Goal: Task Accomplishment & Management: Manage account settings

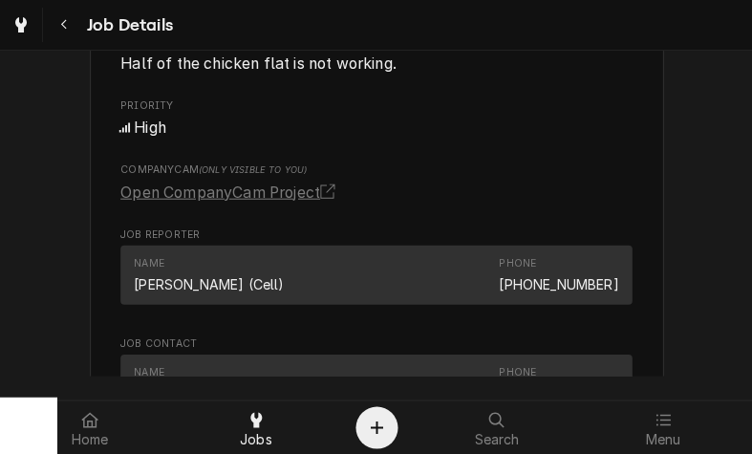
scroll to position [1125, 0]
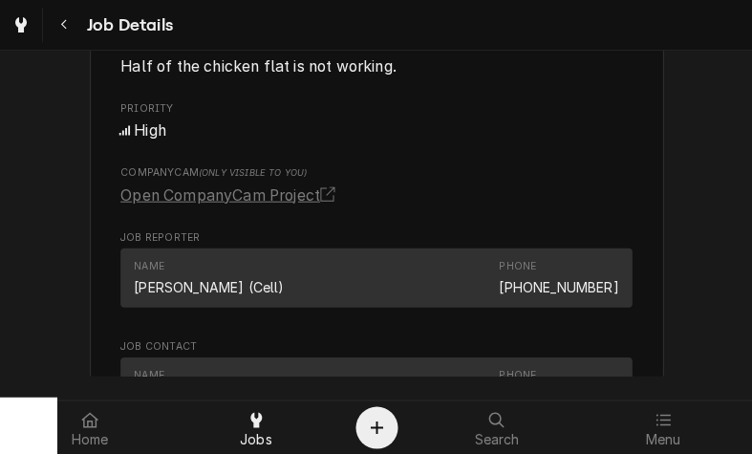
click at [301, 196] on link "Open CompanyCam Project" at bounding box center [231, 195] width 222 height 23
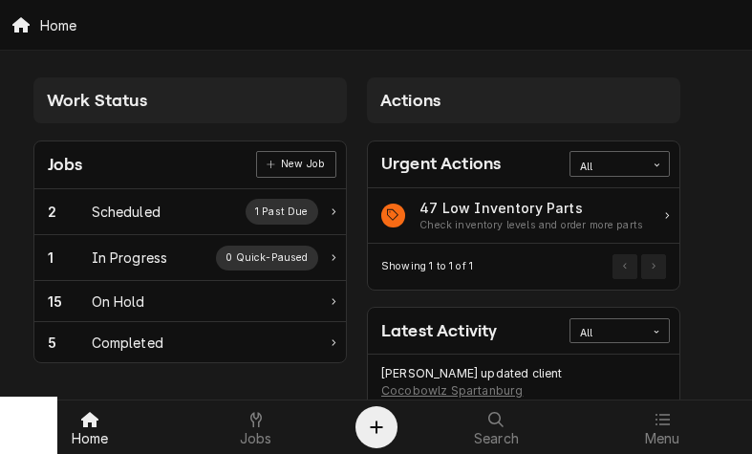
click at [149, 257] on div "In Progress" at bounding box center [130, 258] width 76 height 20
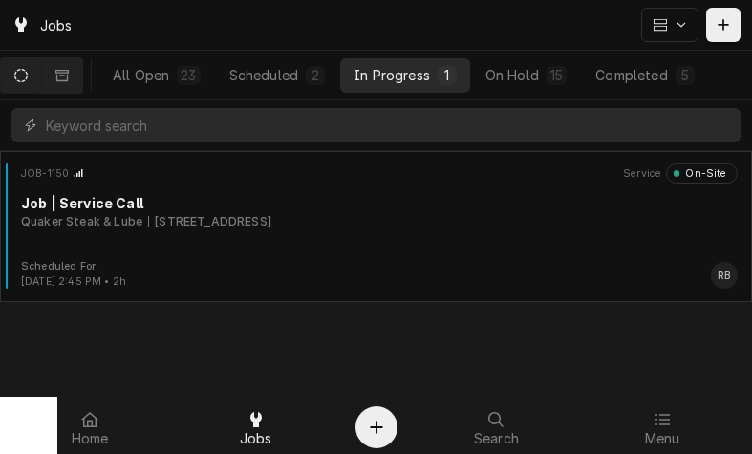
click at [399, 230] on div "JOB-1150 Service On-Site Job | Service Call Quaker Steak & Lube 10 Chrome Dr, G…" at bounding box center [376, 211] width 737 height 96
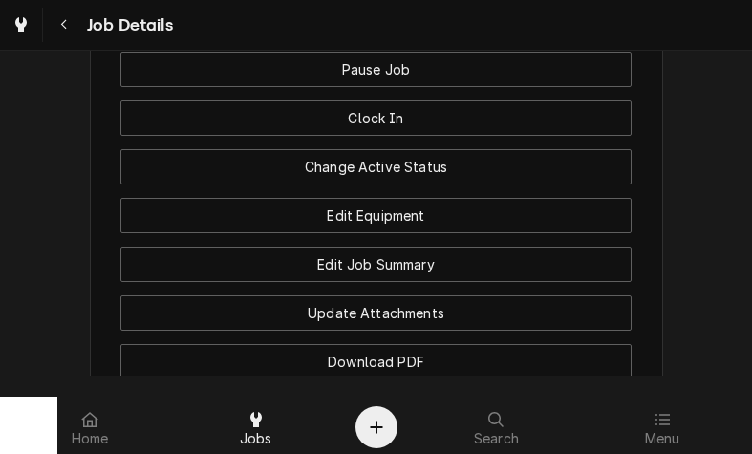
scroll to position [2014, 0]
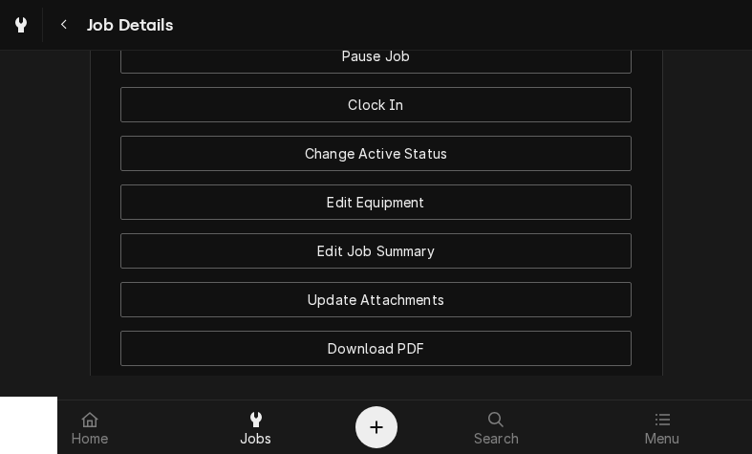
click at [444, 233] on button "Edit Job Summary" at bounding box center [375, 250] width 511 height 35
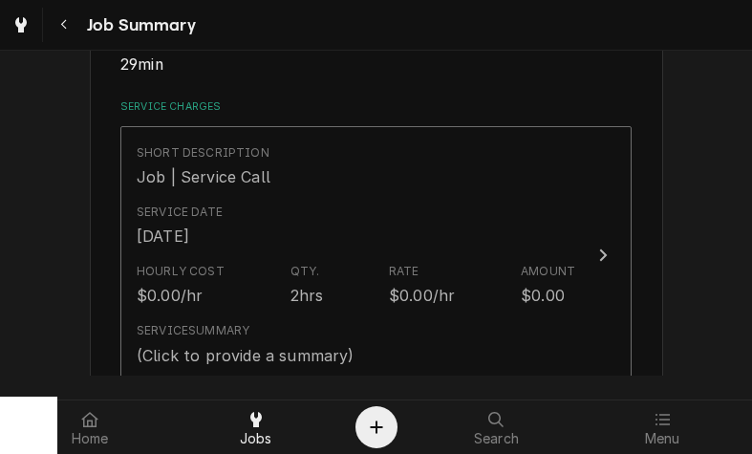
scroll to position [417, 0]
click at [598, 248] on icon "Update Line Item" at bounding box center [603, 255] width 10 height 15
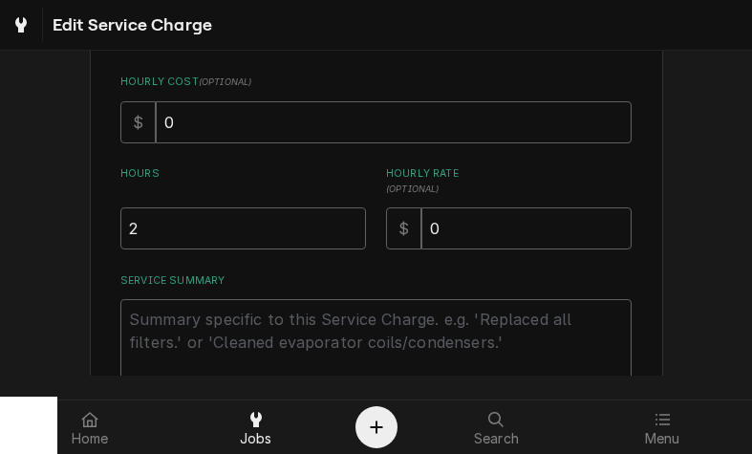
scroll to position [421, 0]
click at [168, 221] on input "2" at bounding box center [243, 226] width 246 height 42
type textarea "x"
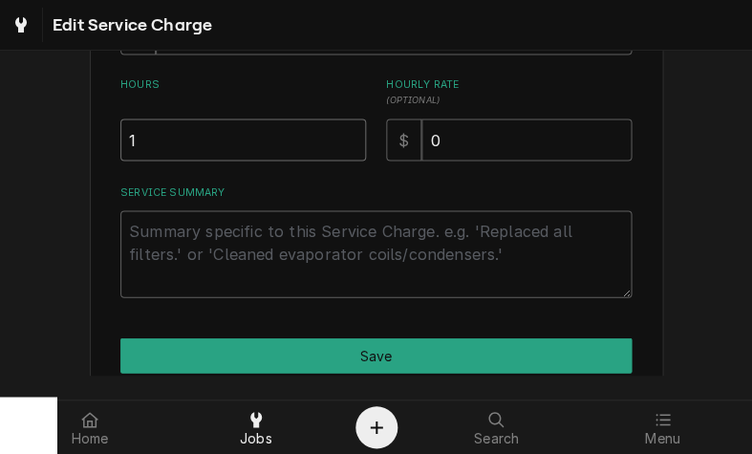
scroll to position [510, 0]
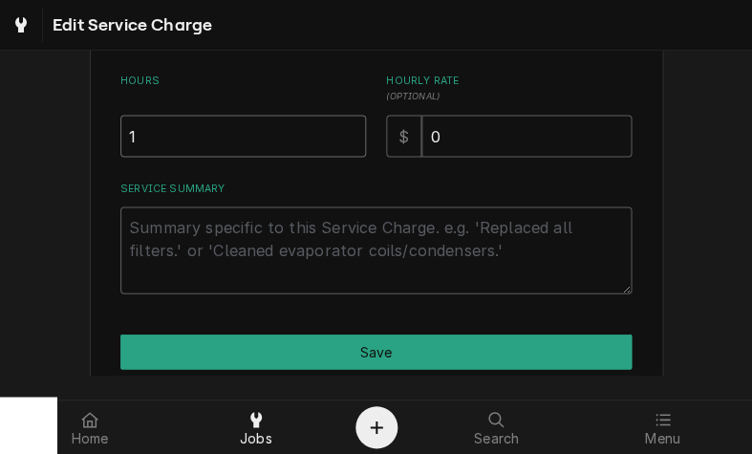
type input "1"
click at [164, 223] on textarea "Service Summary" at bounding box center [375, 249] width 511 height 87
type textarea "x"
type textarea "1"
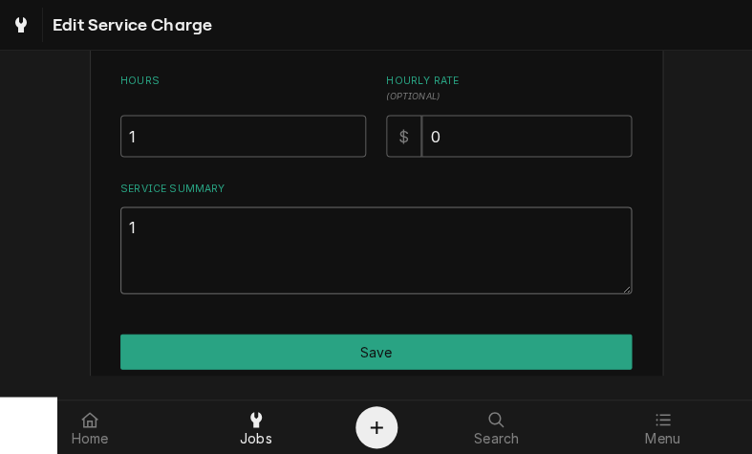
type textarea "x"
type textarea "10"
type textarea "x"
type textarea "10/"
type textarea "x"
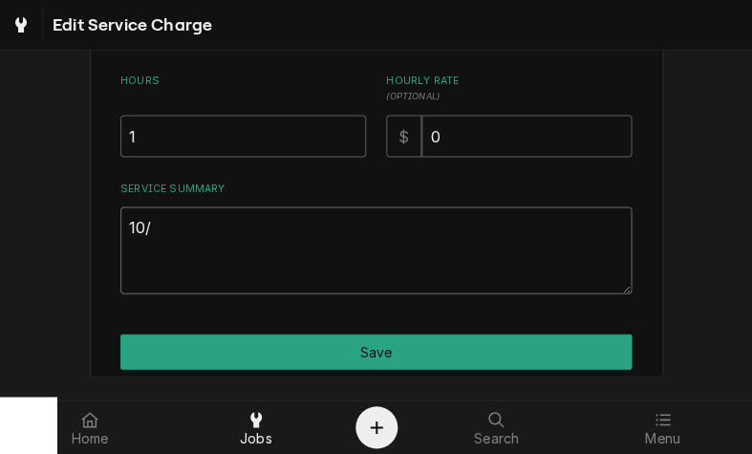
type textarea "10/1"
type textarea "x"
type textarea "10/10"
type textarea "x"
type textarea "10/10/"
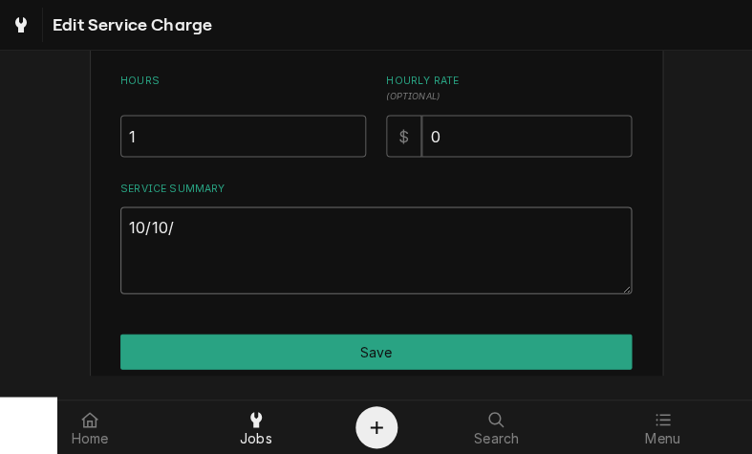
type textarea "x"
type textarea "10/10/2"
type textarea "x"
type textarea "10/10/20"
type textarea "x"
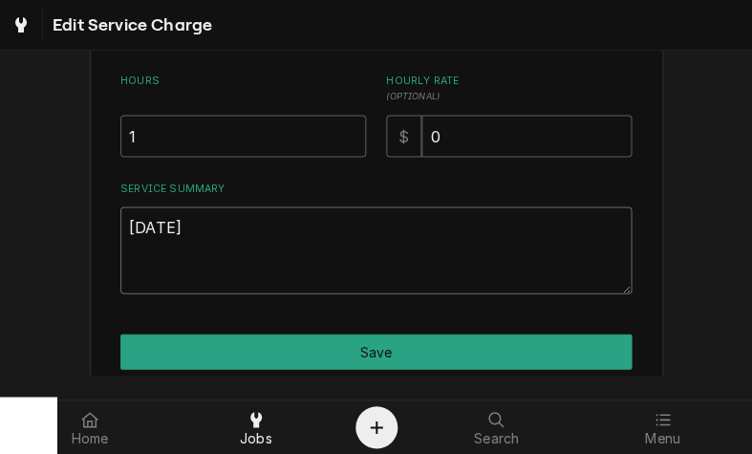
type textarea "10/10/202"
type textarea "x"
type textarea "10/10/2025"
type textarea "x"
type textarea "10/10/2025"
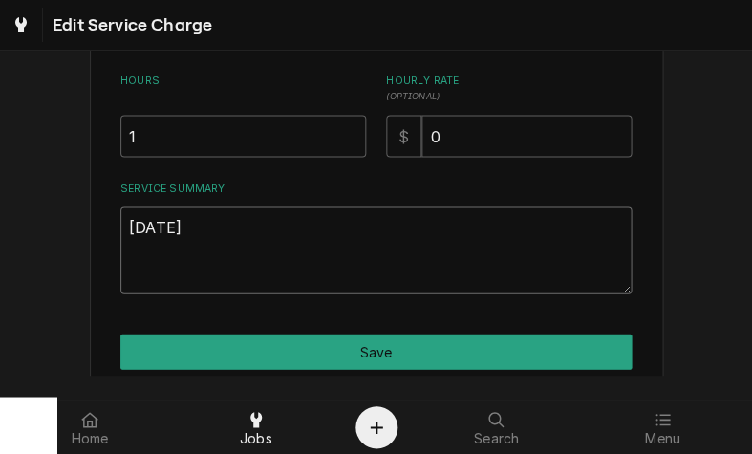
type textarea "x"
type textarea "10/10/2025 r"
type textarea "x"
type textarea "10/10/2025 ra"
type textarea "x"
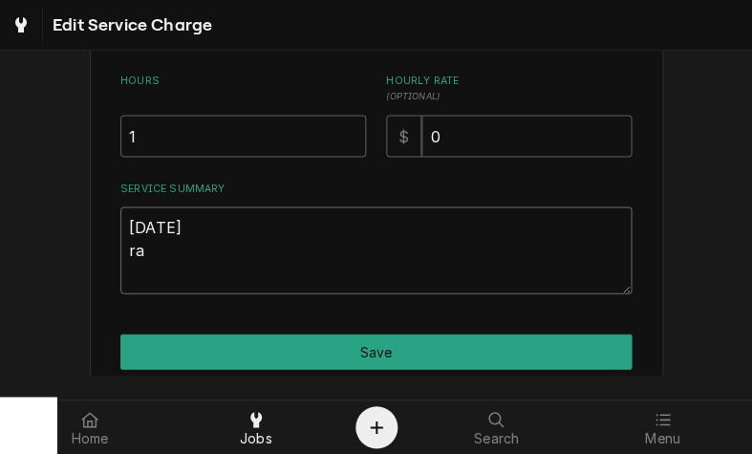
type textarea "10/10/2025 ray"
type textarea "x"
type textarea "10/10/2025 ray"
type textarea "x"
type textarea "10/10/2025 ray p"
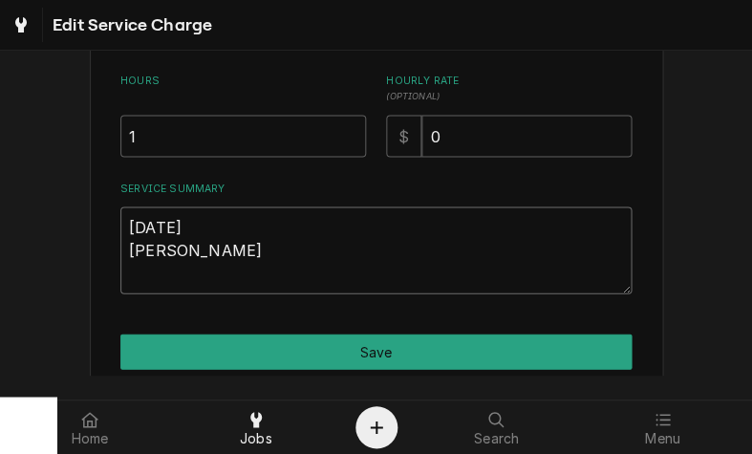
type textarea "x"
type textarea "10/10/2025 ray pr"
type textarea "x"
type textarea "10/10/2025 ray pro"
type textarea "x"
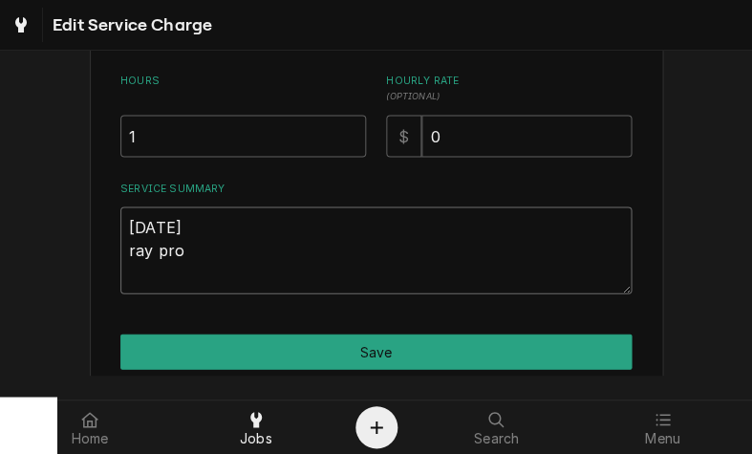
type textarea "10/10/2025 ray prov"
type textarea "x"
type textarea "10/10/2025 ray provi"
type textarea "x"
type textarea "10/10/2025 ray provid"
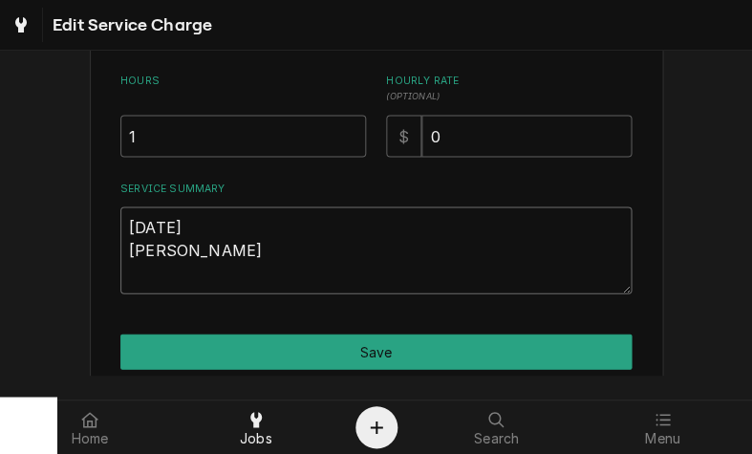
type textarea "x"
type textarea "10/10/2025 ray provide"
type textarea "x"
type textarea "10/10/2025 ray provided"
type textarea "x"
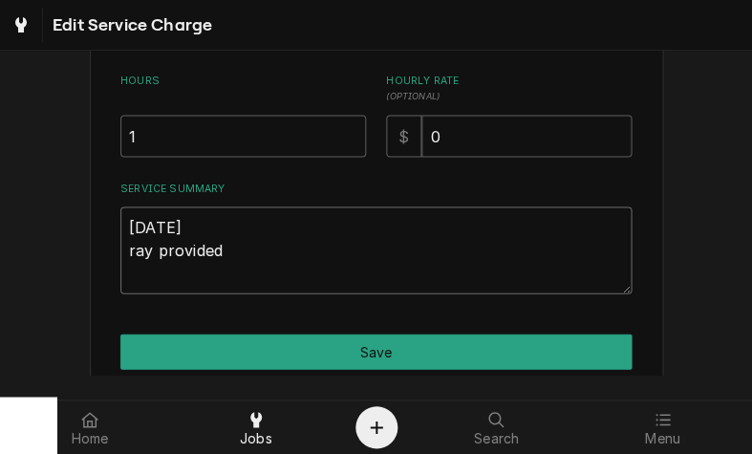
type textarea "10/10/2025 ray provided"
type textarea "x"
type textarea "10/10/2025 ray provided s"
type textarea "x"
type textarea "10/10/2025 ray provided se"
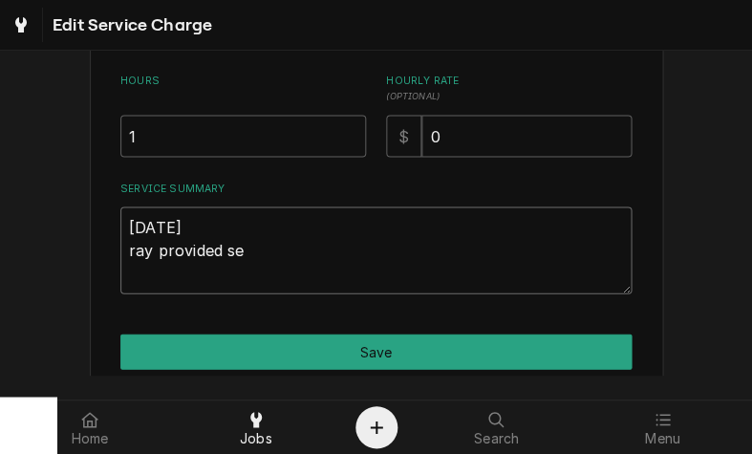
type textarea "x"
type textarea "10/10/2025 ray provided ser"
type textarea "x"
type textarea "10/10/2025 ray provided serv"
type textarea "x"
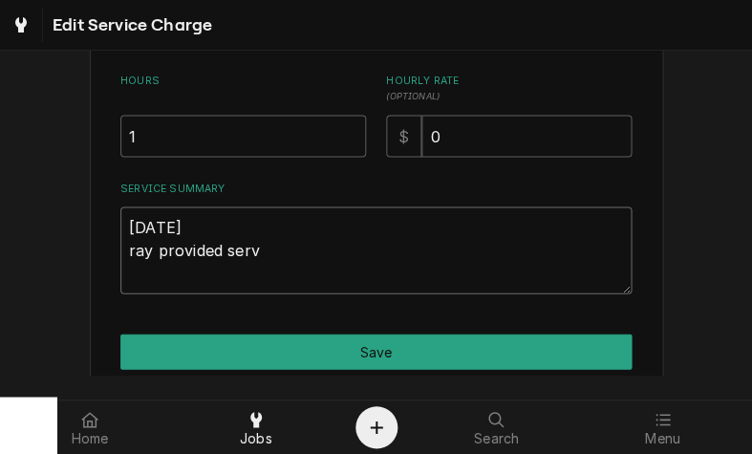
type textarea "10/10/2025 ray provided servi"
type textarea "x"
type textarea "10/10/2025 ray provided servic"
type textarea "x"
type textarea "10/10/2025 ray provided service"
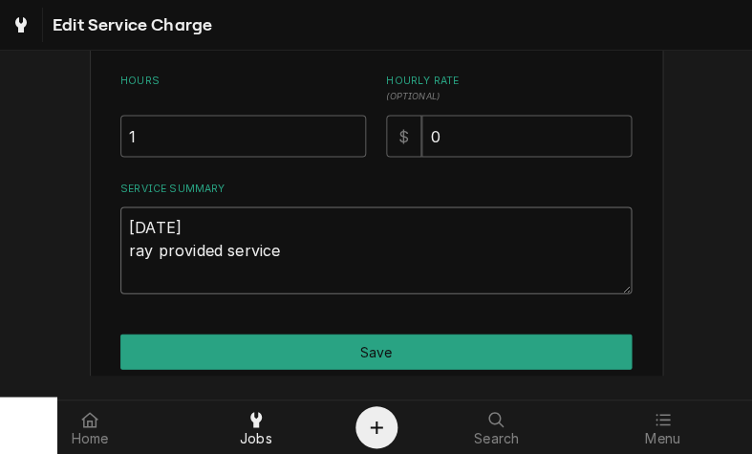
type textarea "x"
type textarea "10/10/2025 ray provided service"
type textarea "x"
type textarea "10/10/2025 ray provided service p"
type textarea "x"
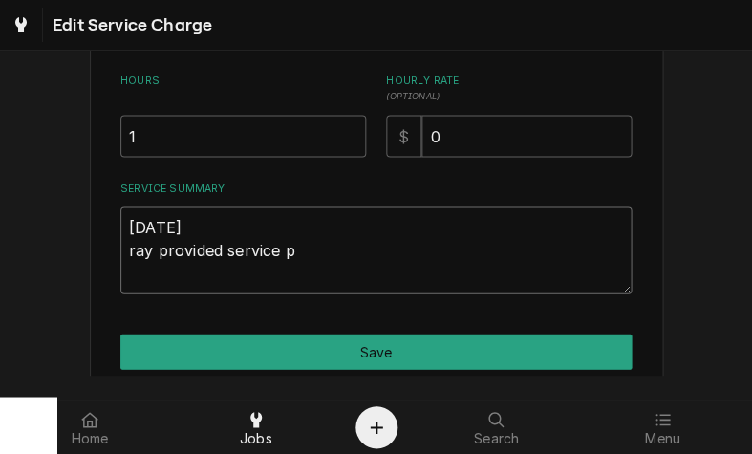
type textarea "10/10/2025 ray provided service pa"
type textarea "x"
type textarea "10/10/2025 ray provided service par"
type textarea "x"
type textarea "10/10/2025 ray provided service part"
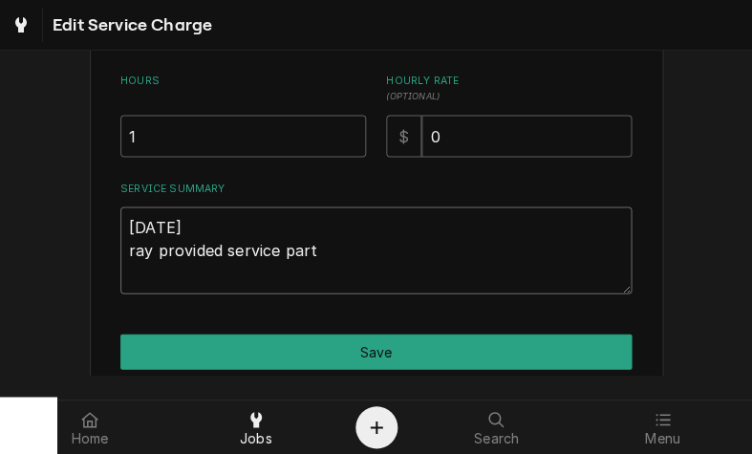
type textarea "x"
type textarea "10/10/2025 ray provided service parts"
type textarea "x"
type textarea "10/10/2025 ray provided service parts"
type textarea "x"
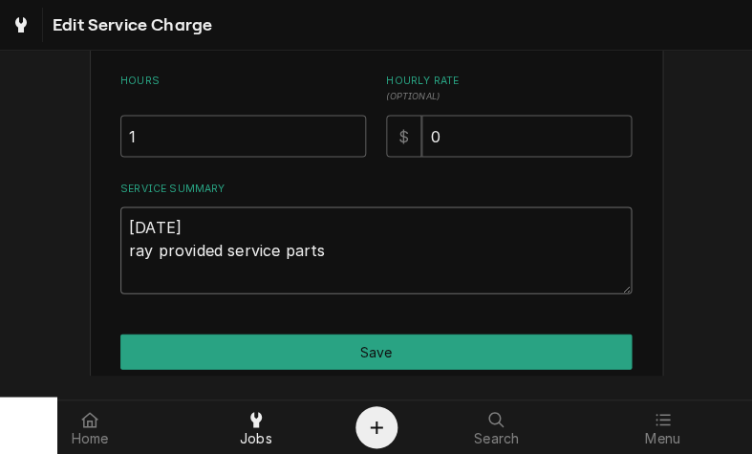
type textarea "10/10/2025 ray provided service parts a"
type textarea "x"
type textarea "10/10/2025 ray provided service parts an"
type textarea "x"
type textarea "10/10/2025 ray provided service parts and"
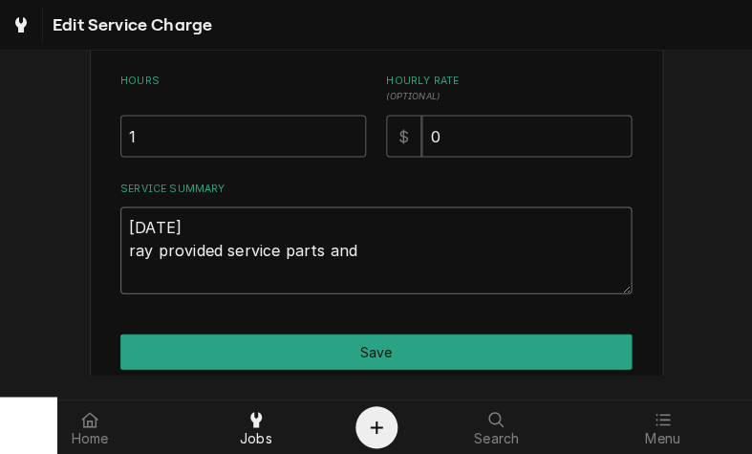
type textarea "x"
type textarea "10/10/2025 ray provided service parts and"
type textarea "x"
type textarea "10/10/2025 ray provided service parts and la"
type textarea "x"
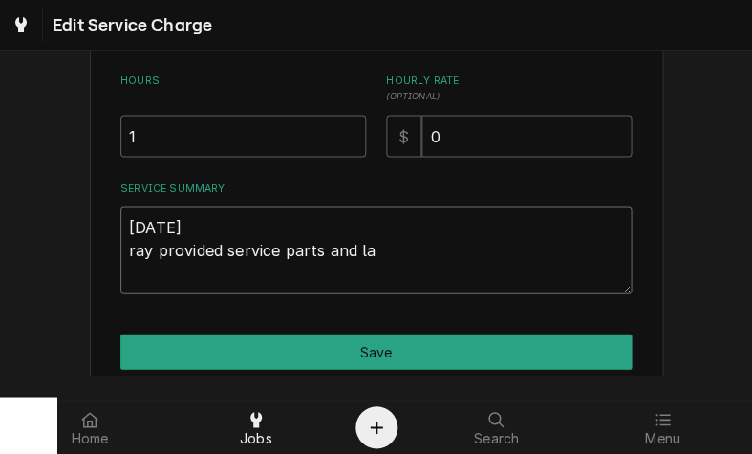
type textarea "10/10/2025 ray provided service parts and lab"
type textarea "x"
type textarea "10/10/2025 ray provided service parts and labo"
type textarea "x"
type textarea "10/10/2025 ray provided service parts and labor"
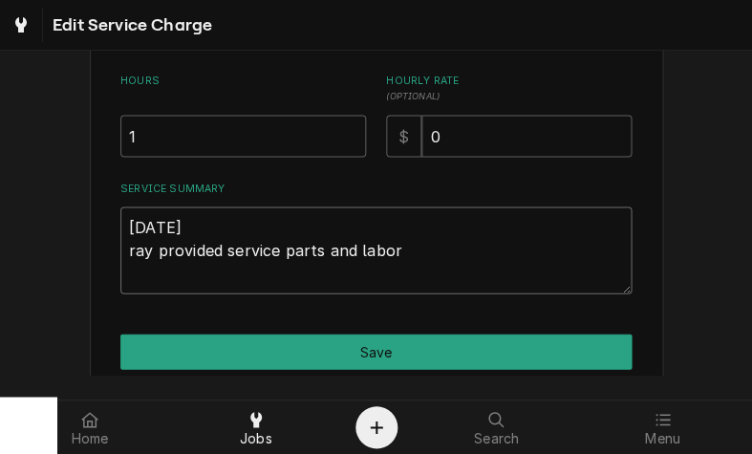
type textarea "x"
type textarea "10/10/2025 ray provided service parts and labor"
type textarea "x"
type textarea "10/10/2025 ray provided service parts and labor t"
type textarea "x"
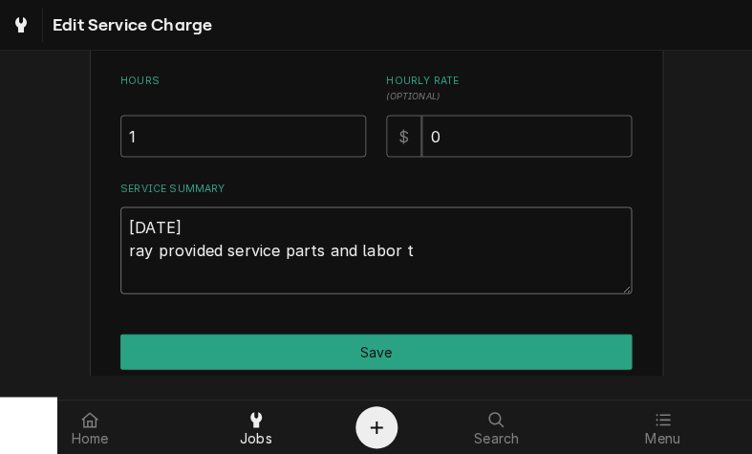
type textarea "10/10/2025 ray provided service parts and labor to"
type textarea "x"
type textarea "10/10/2025 ray provided service parts and labor to"
type textarea "x"
type textarea "10/10/2025 ray provided service parts and labor to d"
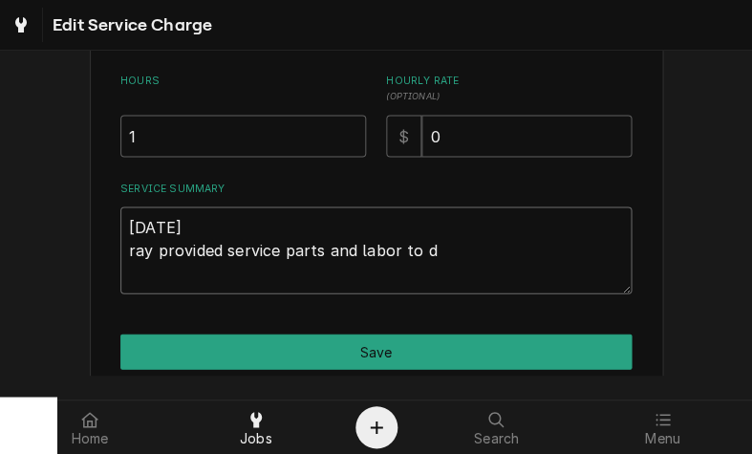
type textarea "x"
type textarea "10/10/2025 ray provided service parts and labor to di"
type textarea "x"
type textarea "10/10/2025 ray provided service parts and labor to dia"
type textarea "x"
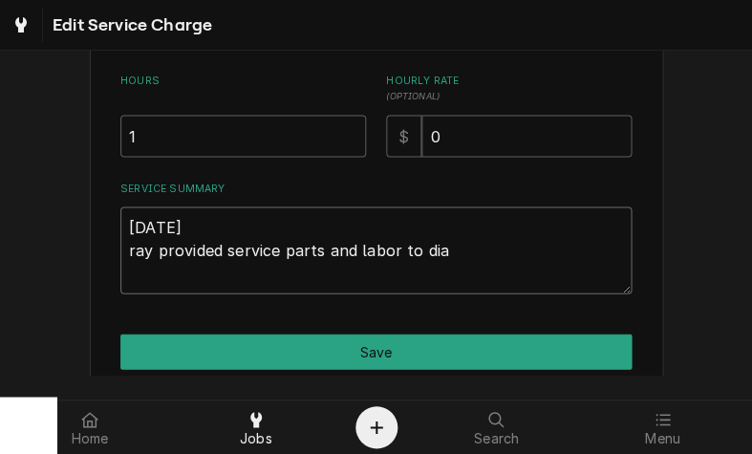
type textarea "10/10/2025 ray provided service parts and labor to diagnose"
type textarea "x"
type textarea "10/10/2025 ray provided service parts and labor to diagnose"
type textarea "x"
type textarea "10/10/2025 ray provided service parts and labor to diagnose f"
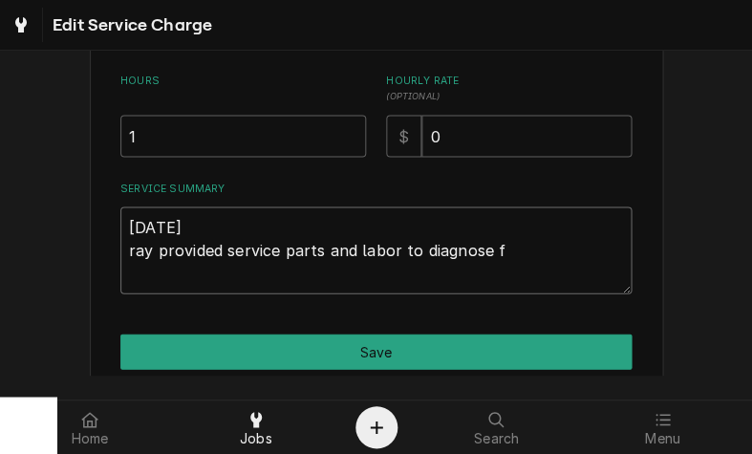
type textarea "x"
type textarea "10/10/2025 ray provided service parts and labor to diagnose fl"
type textarea "x"
type textarea "10/10/2025 ray provided service parts and labor to diagnose fla"
type textarea "x"
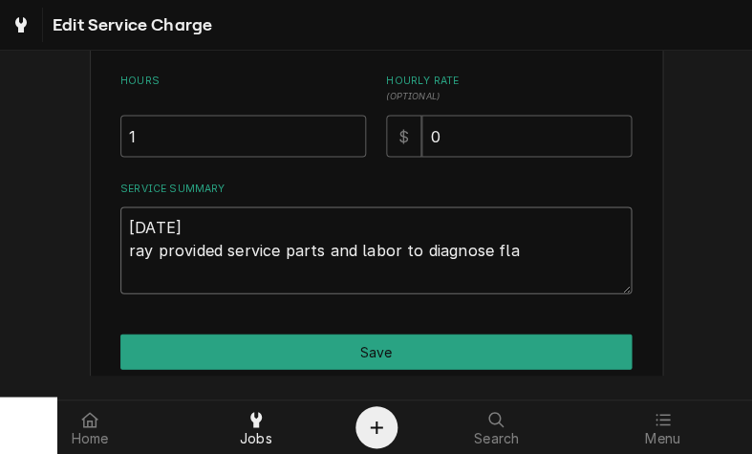
type textarea "10/10/2025 ray provided service parts and labor to diagnose flat"
type textarea "x"
type textarea "10/10/2025 ray provided service parts and labor to diagnose flat"
type textarea "x"
type textarea "10/10/2025 ray provided service parts and labor to diagnose flat t"
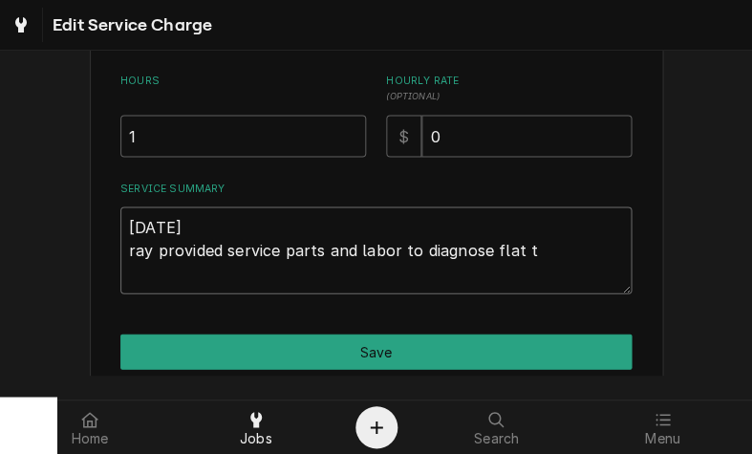
type textarea "x"
type textarea "10/10/2025 ray provided service parts and labor to diagnose flat to"
type textarea "x"
type textarea "10/10/2025 ray provided service parts and labor to diagnose flat top"
type textarea "x"
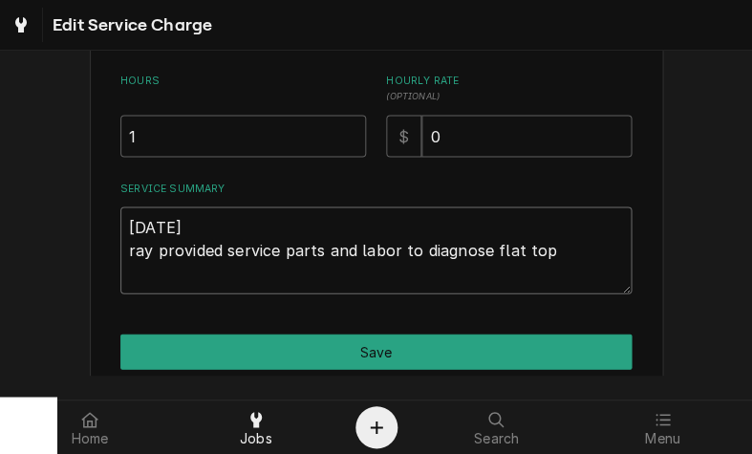
type textarea "10/10/2025 ray provided service parts and labor to diagnose flat top"
type textarea "x"
type textarea "10/10/2025 ray provided service parts and labor to diagnose flat top g"
type textarea "x"
type textarea "10/10/2025 ray provided service parts and labor to diagnose flat top gr"
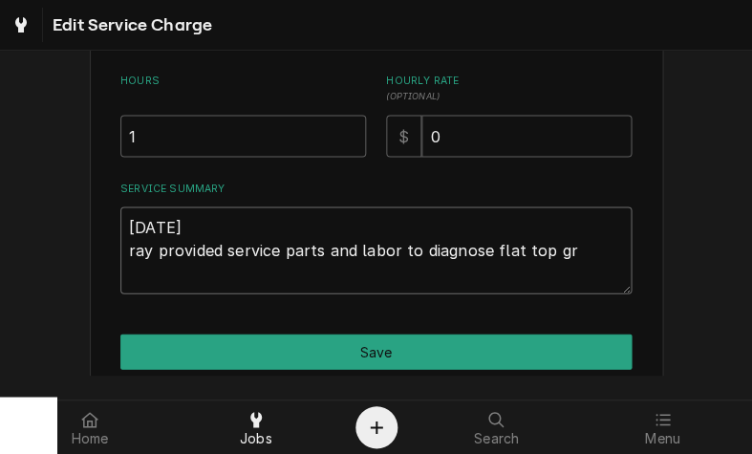
type textarea "x"
type textarea "10/10/2025 ray provided service parts and labor to diagnose flat top gri"
type textarea "x"
type textarea "10/10/2025 ray provided service parts and labor to diagnose flat top gril"
type textarea "x"
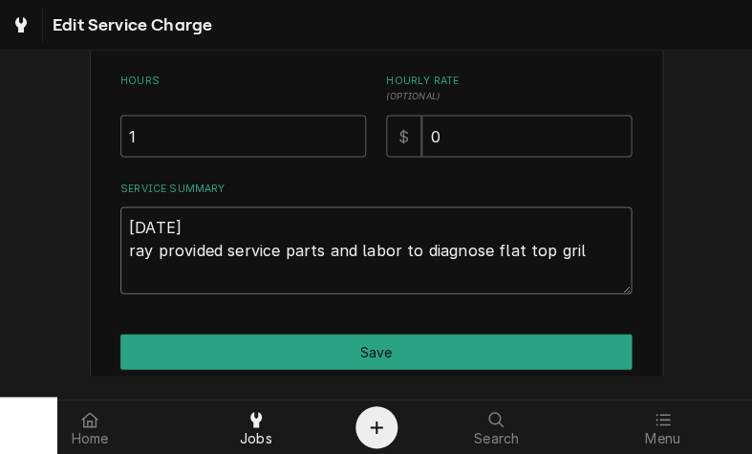
type textarea "10/10/2025 ray provided service parts and labor to diagnose flat top grill"
type textarea "x"
type textarea "10/10/2025 ray provided service parts and labor to diagnose flat top grill."
type textarea "x"
type textarea "10/10/2025 ray provided service parts and labor to diagnose flat top grill."
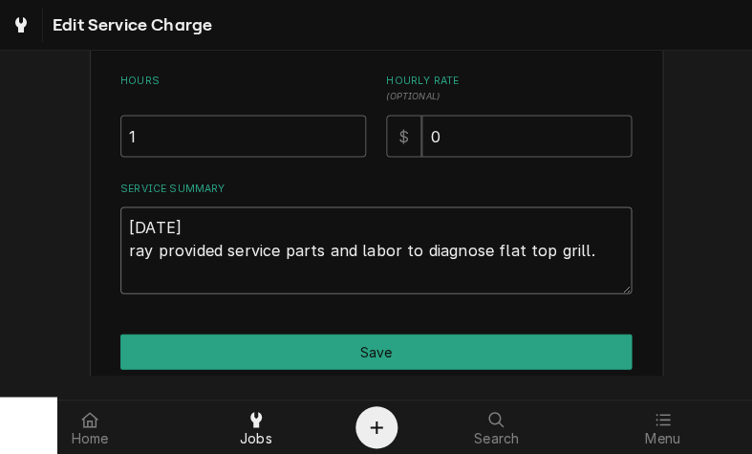
type textarea "x"
type textarea "10/10/2025 ray provided service parts and labor to diagnose flat top grill. T"
type textarea "x"
type textarea "10/10/2025 ray provided service parts and labor to diagnose flat top grill. Te"
type textarea "x"
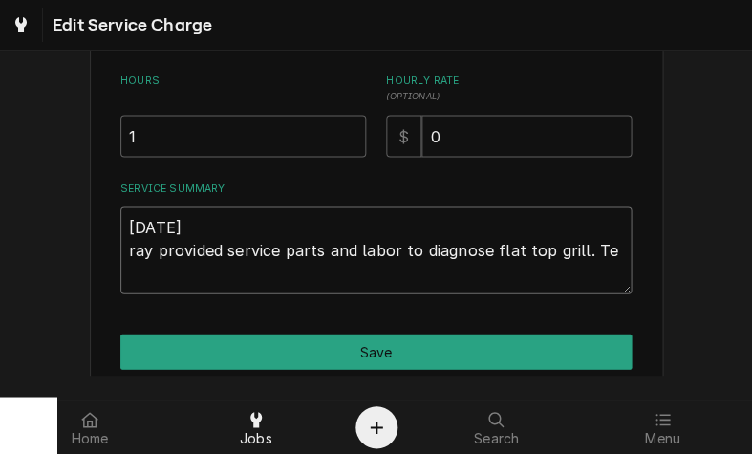
type textarea "10/10/2025 ray provided service parts and labor to diagnose flat top grill. Tec"
type textarea "x"
type textarea "10/10/2025 ray provided service parts and labor to diagnose flat top grill. Tech"
type textarea "x"
type textarea "10/10/2025 ray provided service parts and labor to diagnose flat top grill. Tech"
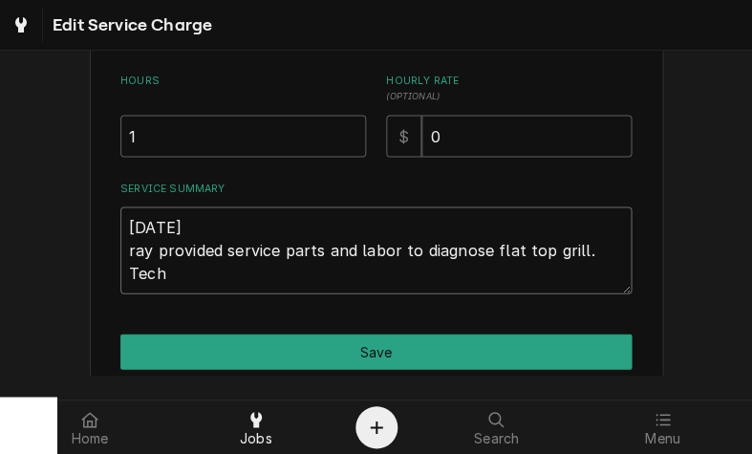
type textarea "x"
type textarea "10/10/2025 ray provided service parts and labor to diagnose flat top grill. Tec…"
type textarea "x"
type textarea "10/10/2025 ray provided service parts and labor to diagnose flat top grill. Tec…"
type textarea "x"
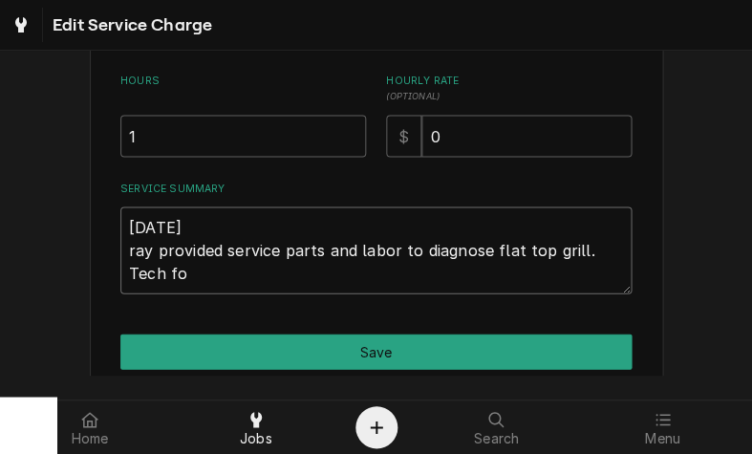
type textarea "10/10/2025 ray provided service parts and labor to diagnose flat top grill. Tec…"
type textarea "x"
type textarea "10/10/2025 ray provided service parts and labor to diagnose flat top grill. Tec…"
type textarea "x"
type textarea "10/10/2025 ray provided service parts and labor to diagnose flat top grill. Tec…"
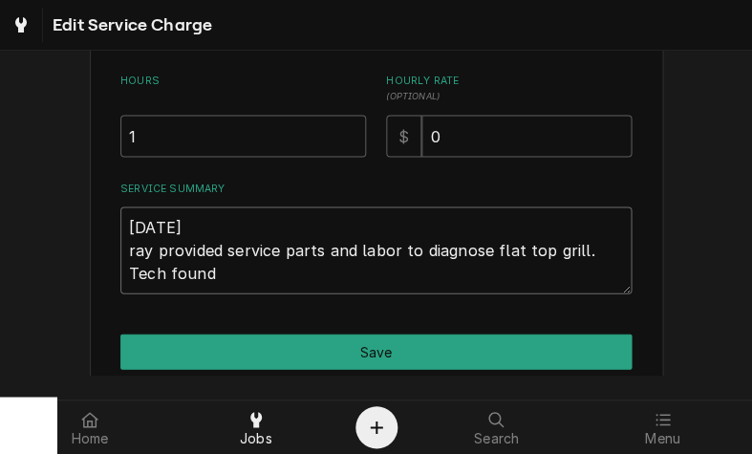
type textarea "x"
type textarea "10/10/2025 ray provided service parts and labor to diagnose flat top grill. Tec…"
type textarea "x"
type textarea "10/10/2025 ray provided service parts and labor to diagnose flat top grill. Tec…"
type textarea "x"
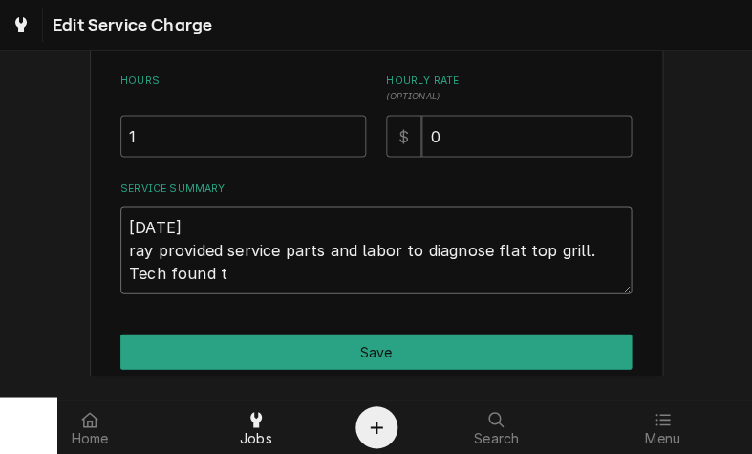
type textarea "10/10/2025 ray provided service parts and labor to diagnose flat top grill. Tec…"
type textarea "x"
type textarea "10/10/2025 ray provided service parts and labor to diagnose flat top grill. Tec…"
type textarea "x"
type textarea "10/10/2025 ray provided service parts and labor to diagnose flat top grill. Tec…"
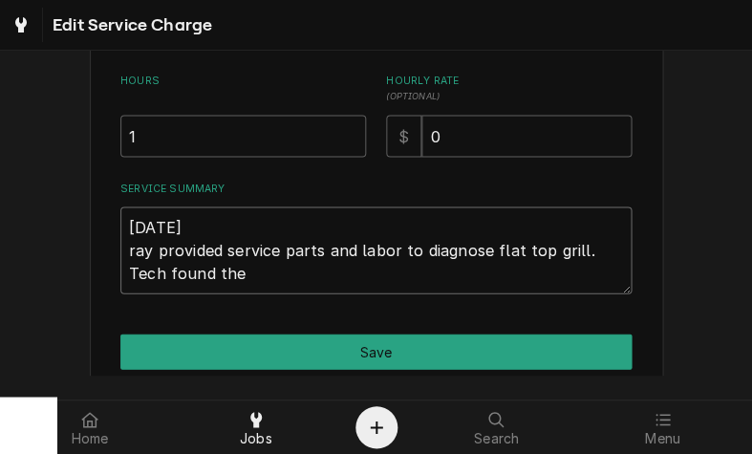
type textarea "x"
type textarea "10/10/2025 ray provided service parts and labor to diagnose flat top grill. Tec…"
type textarea "x"
type textarea "10/10/2025 ray provided service parts and labor to diagnose flat top grill. Tec…"
type textarea "x"
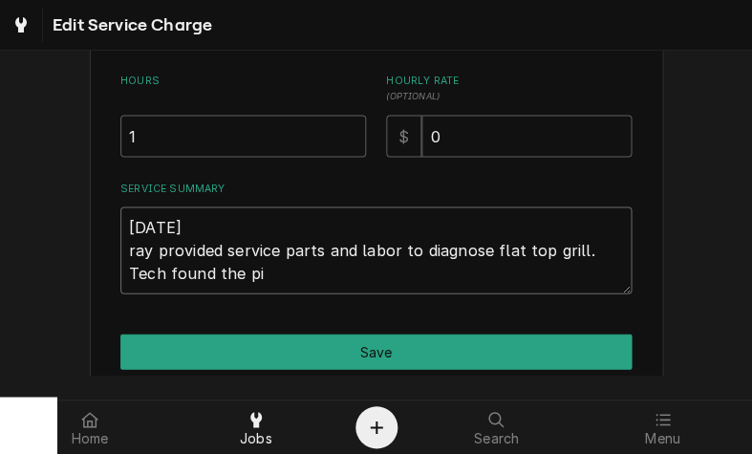
type textarea "10/10/2025 ray provided service parts and labor to diagnose flat top grill. Tec…"
type textarea "x"
type textarea "10/10/2025 ray provided service parts and labor to diagnose flat top grill. Tec…"
type textarea "x"
type textarea "10/10/2025 ray provided service parts and labor to diagnose flat top grill. Tec…"
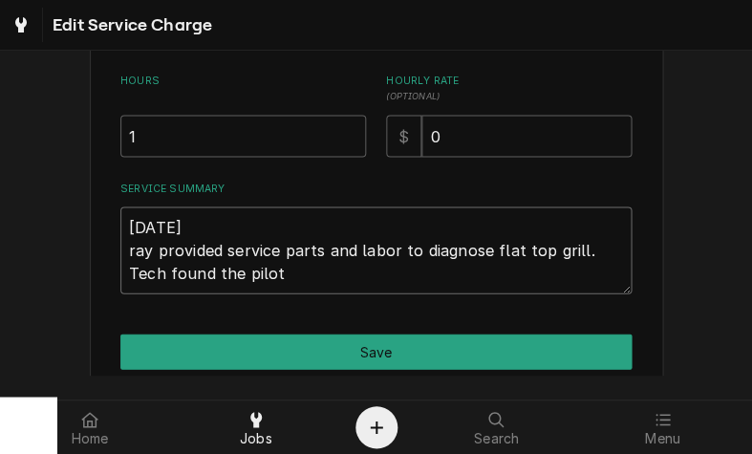
type textarea "x"
type textarea "10/10/2025 ray provided service parts and labor to diagnose flat top grill. Tec…"
type textarea "x"
type textarea "10/10/2025 ray provided service parts and labor to diagnose flat top grill. Tec…"
type textarea "x"
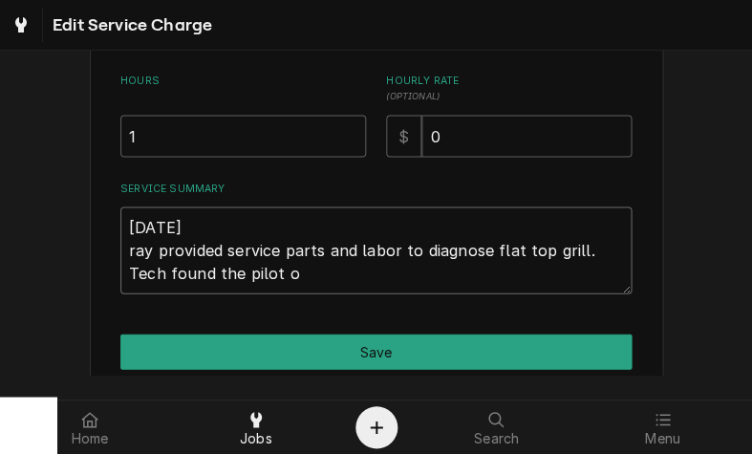
type textarea "10/10/2025 ray provided service parts and labor to diagnose flat top grill. Tec…"
type textarea "x"
type textarea "10/10/2025 ray provided service parts and labor to diagnose flat top grill. Tec…"
type textarea "x"
type textarea "10/10/2025 ray provided service parts and labor to diagnose flat top grill. Tec…"
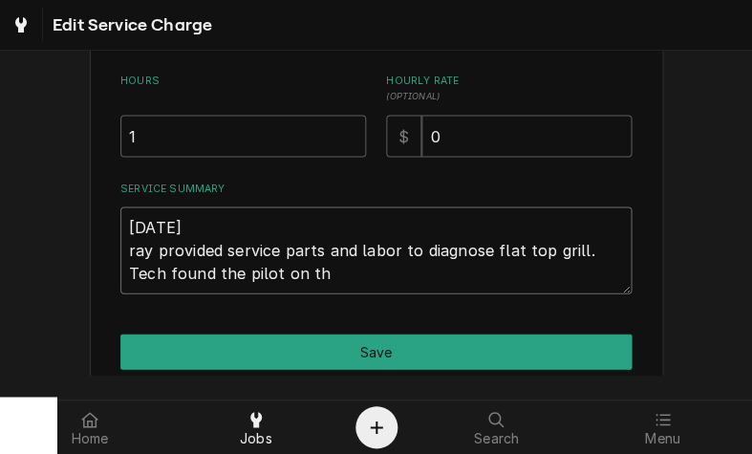
type textarea "x"
type textarea "10/10/2025 ray provided service parts and labor to diagnose flat top grill. Tec…"
type textarea "x"
type textarea "10/10/2025 ray provided service parts and labor to diagnose flat top grill. Tec…"
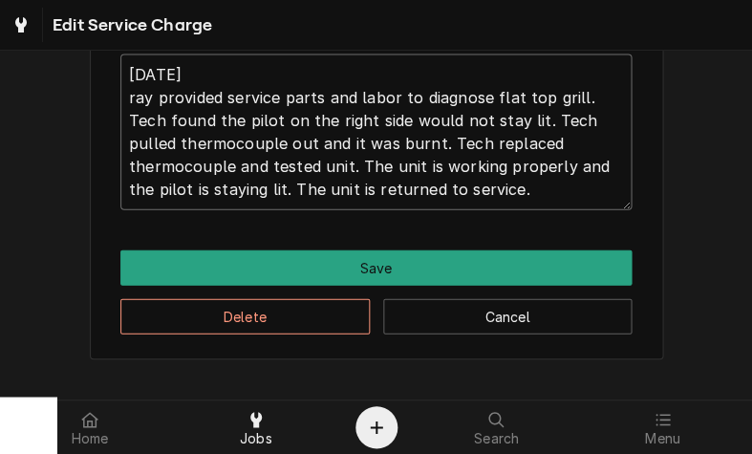
scroll to position [661, 0]
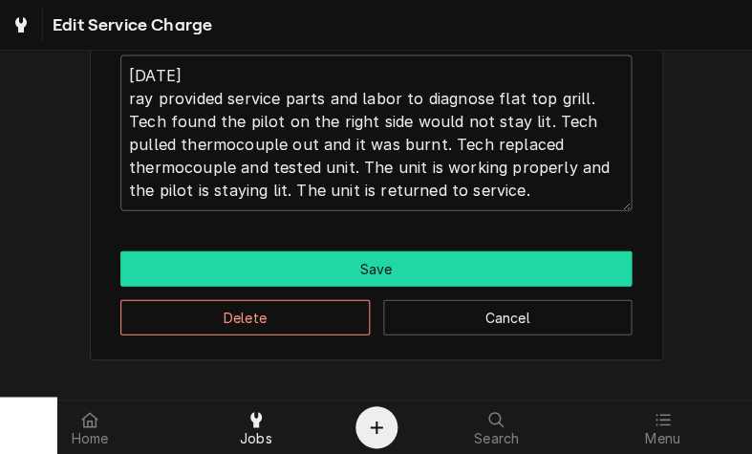
click at [513, 263] on button "Save" at bounding box center [375, 268] width 511 height 35
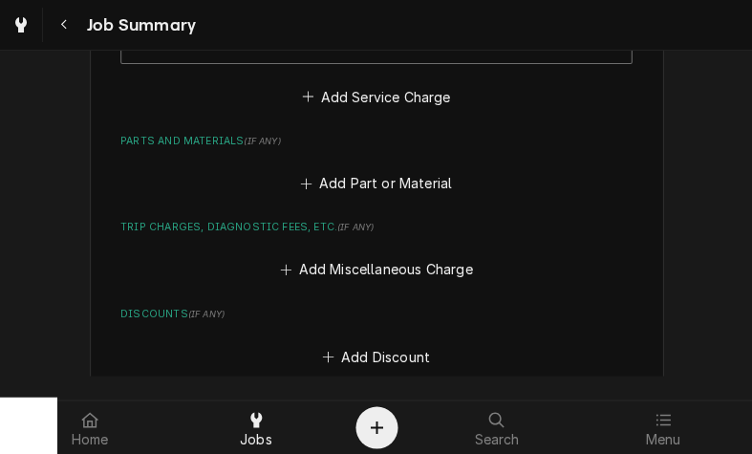
scroll to position [883, 0]
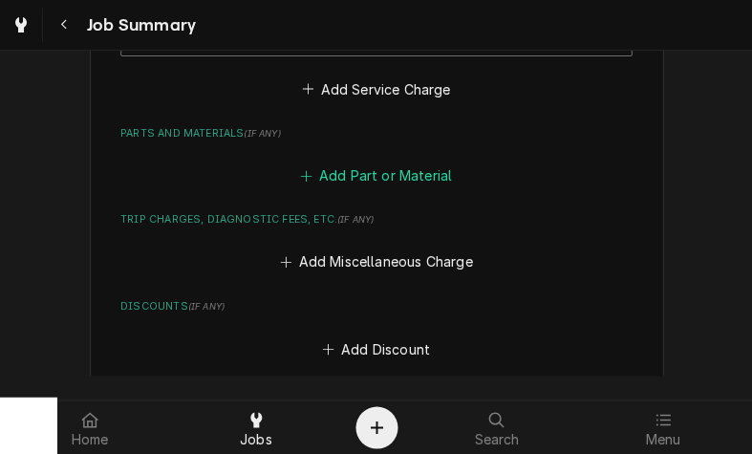
click at [305, 171] on icon "Parts and Materials" at bounding box center [305, 175] width 11 height 13
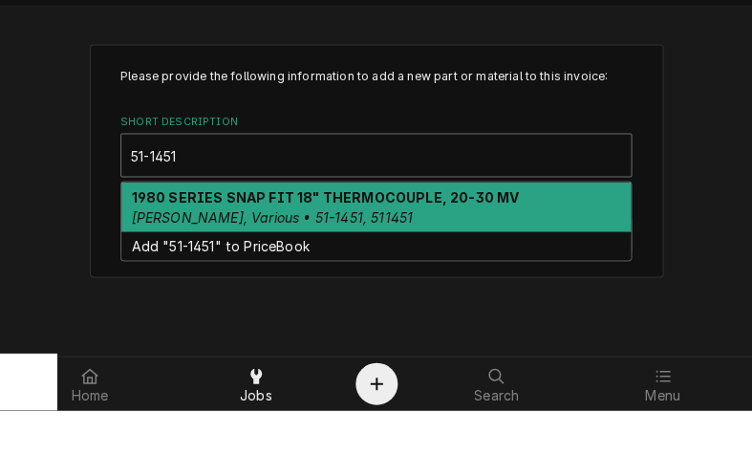
click at [372, 232] on strong "1980 SERIES SNAP FIT 18" THERMOCOUPLE, 20-30 MV" at bounding box center [326, 240] width 388 height 16
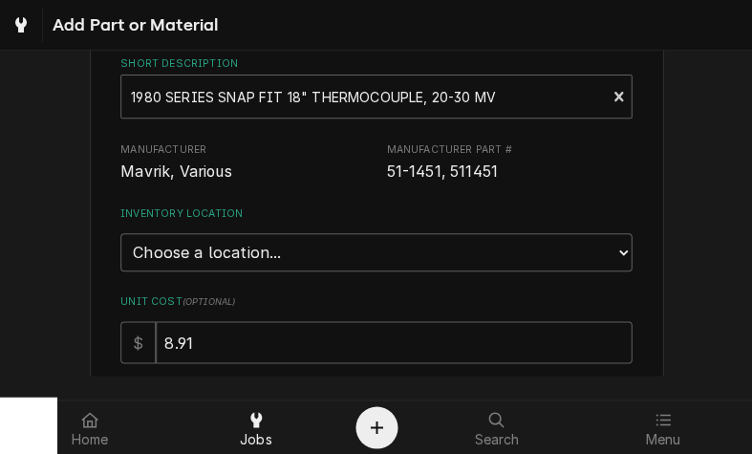
scroll to position [109, 0]
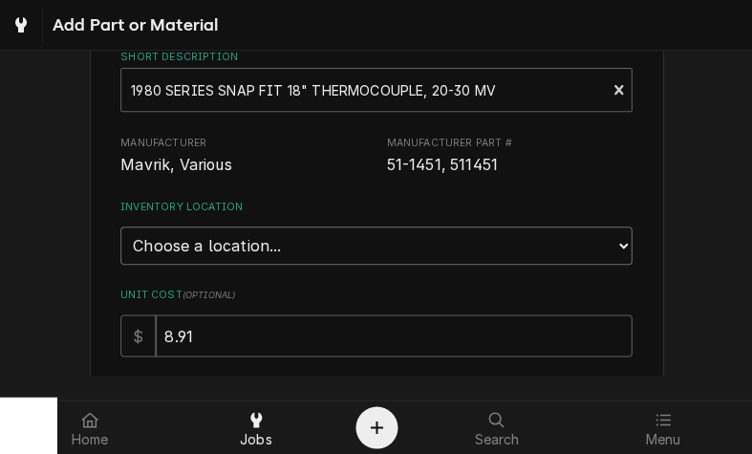
click at [623, 242] on select "Choose a location... Ray's Truck Rich's Truck Todd's Truck Warehouse" at bounding box center [375, 246] width 511 height 38
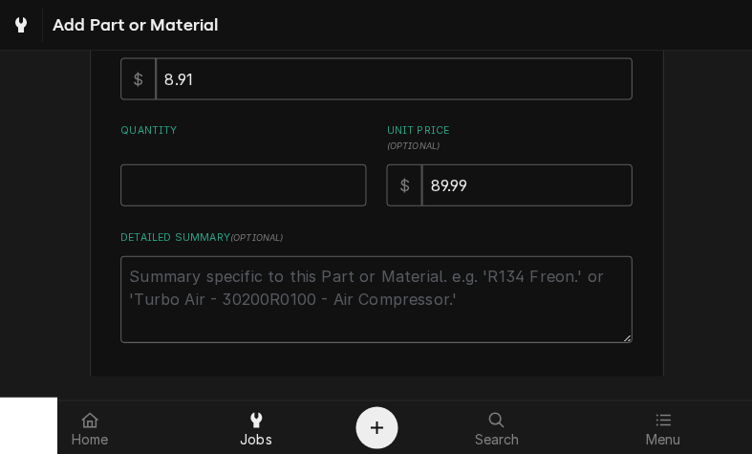
scroll to position [367, 0]
click at [146, 178] on input "Quantity" at bounding box center [243, 184] width 246 height 42
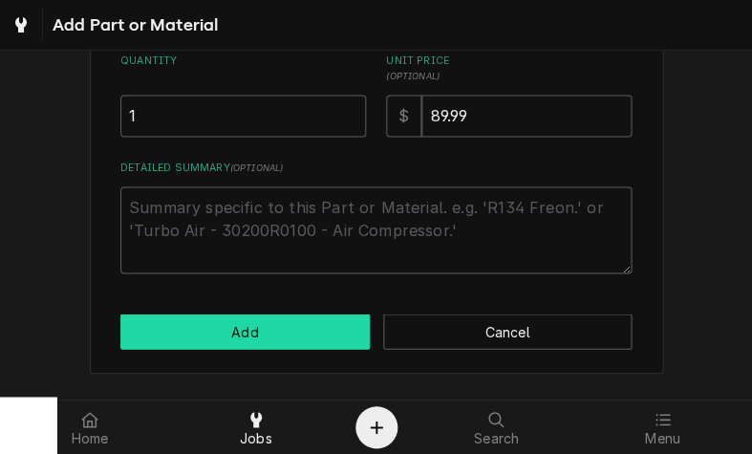
click at [273, 320] on button "Add" at bounding box center [244, 331] width 249 height 35
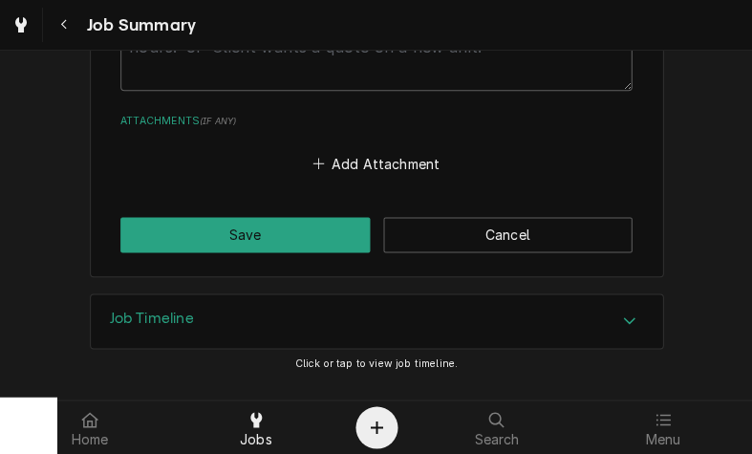
scroll to position [1622, 0]
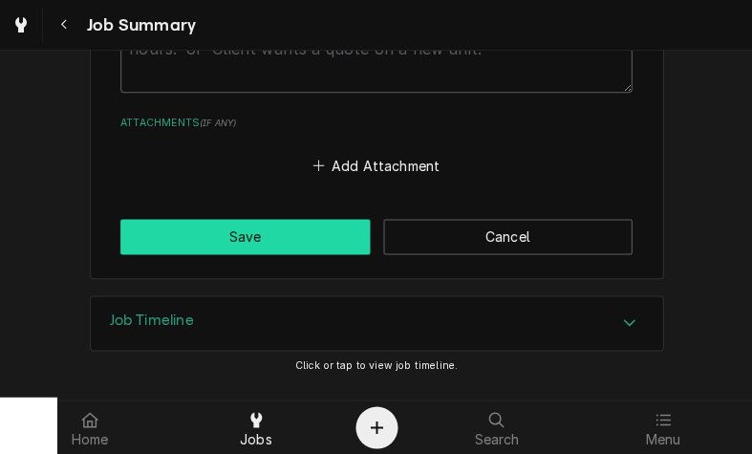
click at [274, 234] on button "Save" at bounding box center [244, 236] width 249 height 35
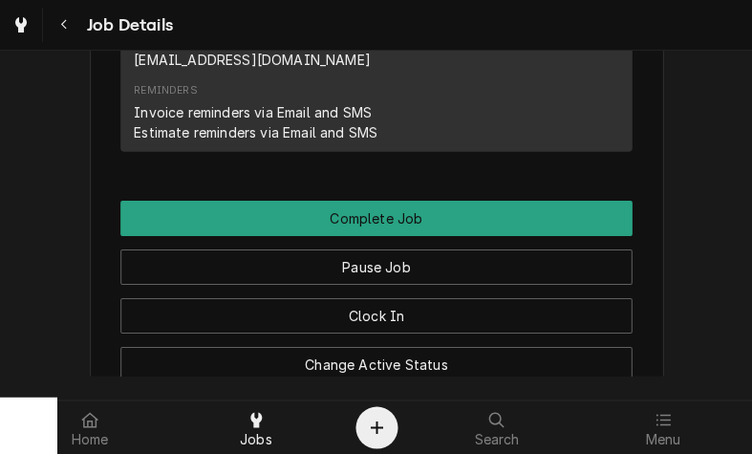
scroll to position [2057, 0]
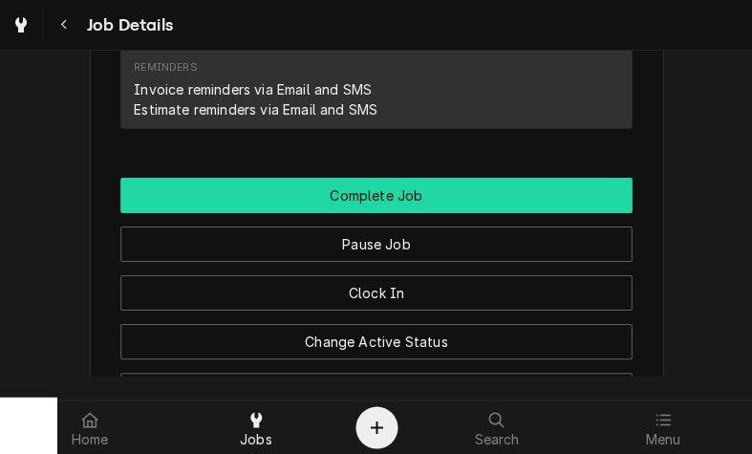
click at [516, 178] on button "Complete Job" at bounding box center [375, 195] width 511 height 35
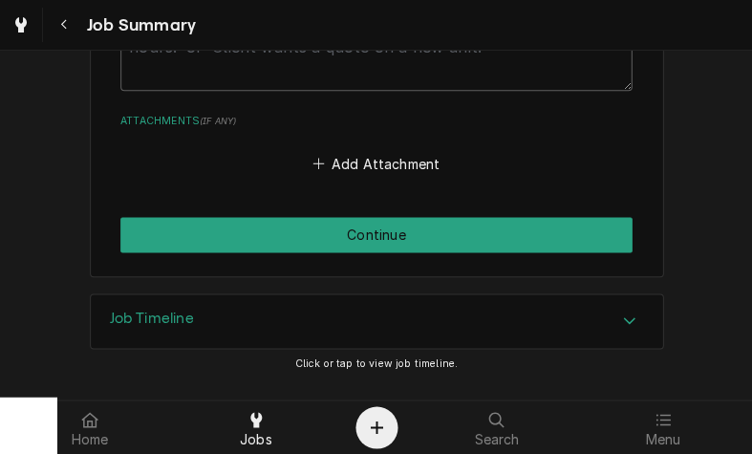
scroll to position [1622, 0]
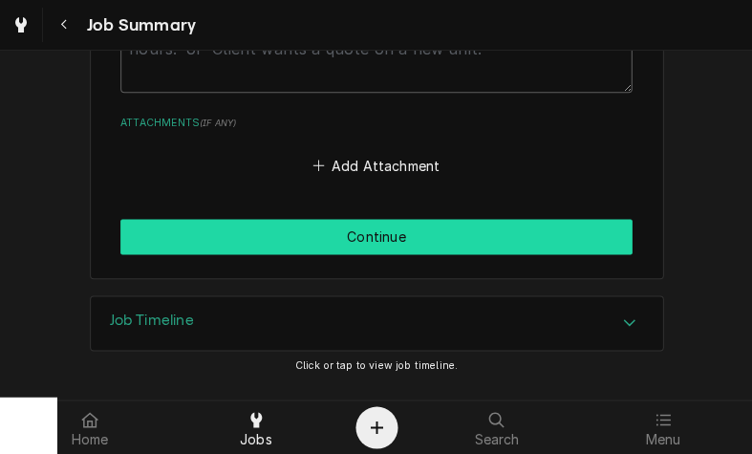
click at [599, 228] on button "Continue" at bounding box center [375, 236] width 511 height 35
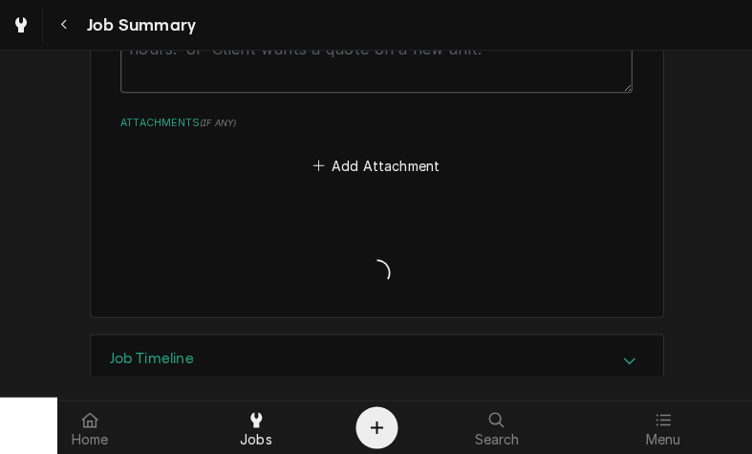
type textarea "x"
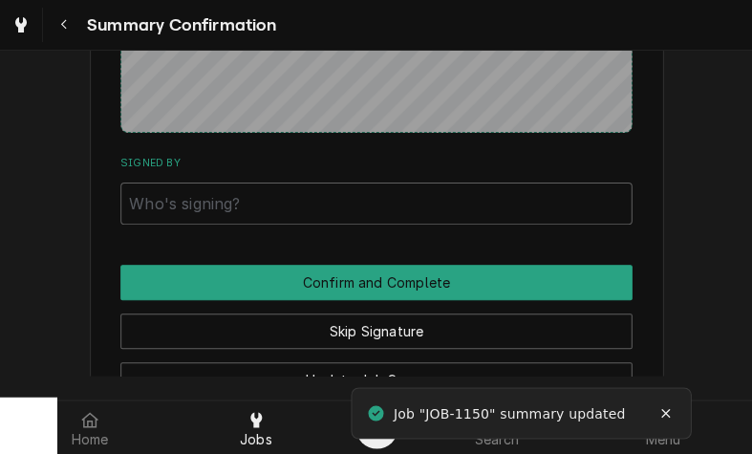
scroll to position [1464, 0]
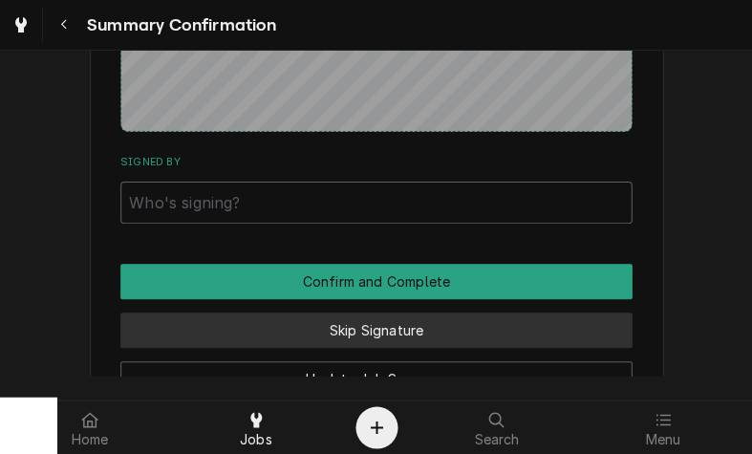
click at [427, 313] on button "Skip Signature" at bounding box center [375, 330] width 511 height 35
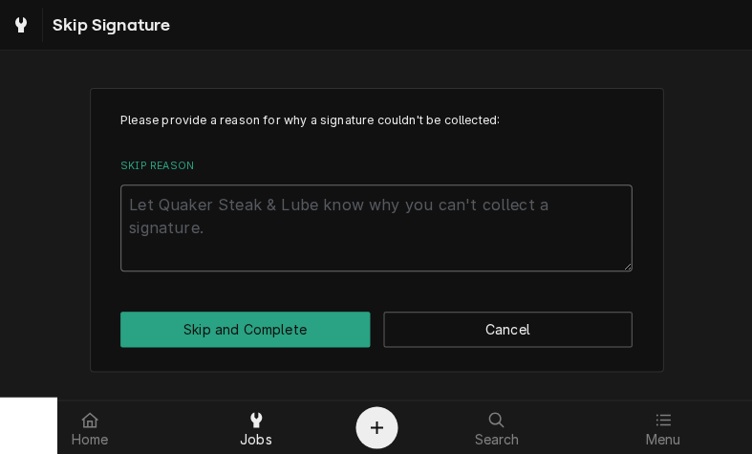
click at [212, 217] on textarea "Skip Reason" at bounding box center [375, 227] width 511 height 87
type textarea "x"
type textarea "n"
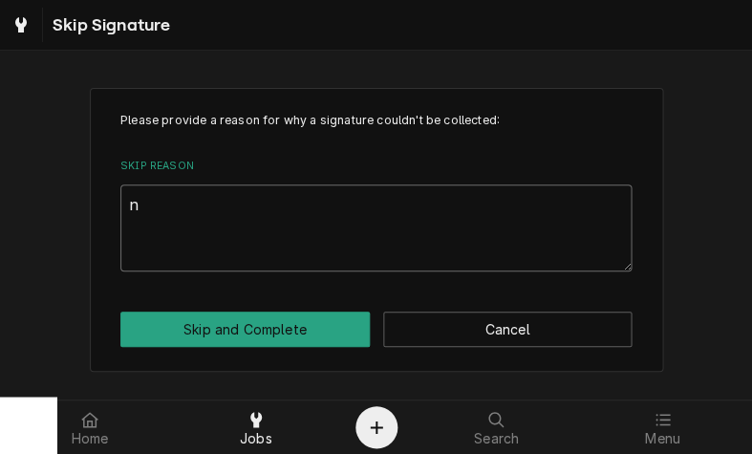
type textarea "x"
type textarea "no"
type textarea "x"
type textarea "not"
type textarea "x"
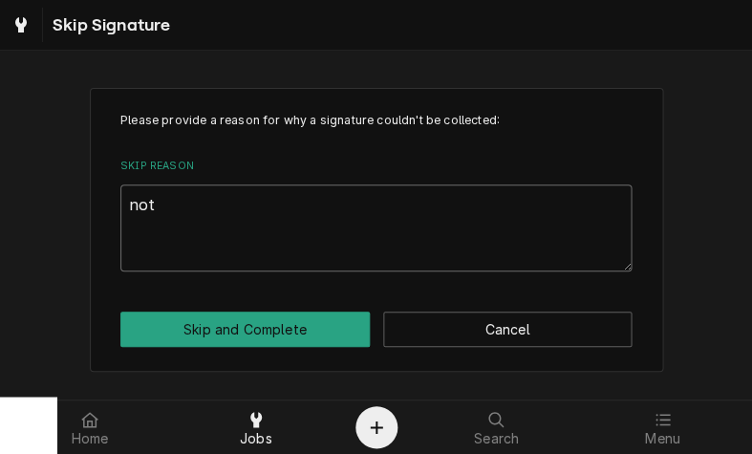
type textarea "not"
type textarea "x"
type textarea "not n"
type textarea "x"
type textarea "not ne"
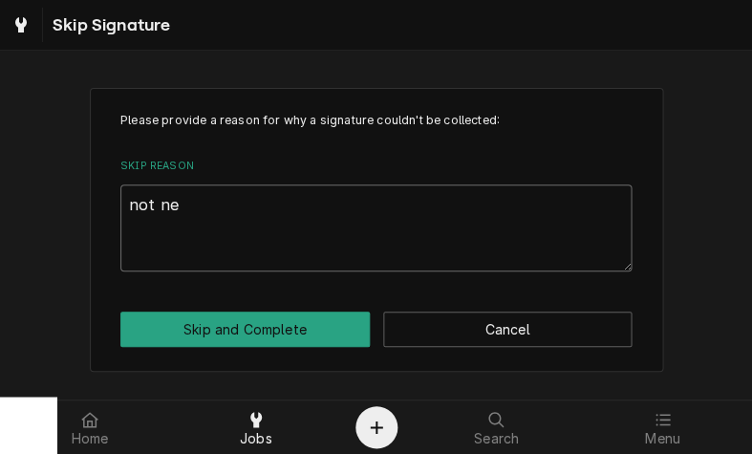
type textarea "x"
type textarea "not nee"
type textarea "x"
type textarea "not need"
type textarea "x"
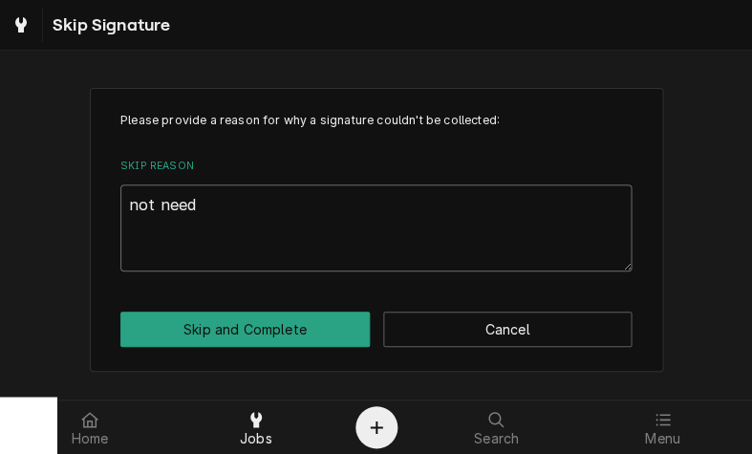
type textarea "not neede"
type textarea "x"
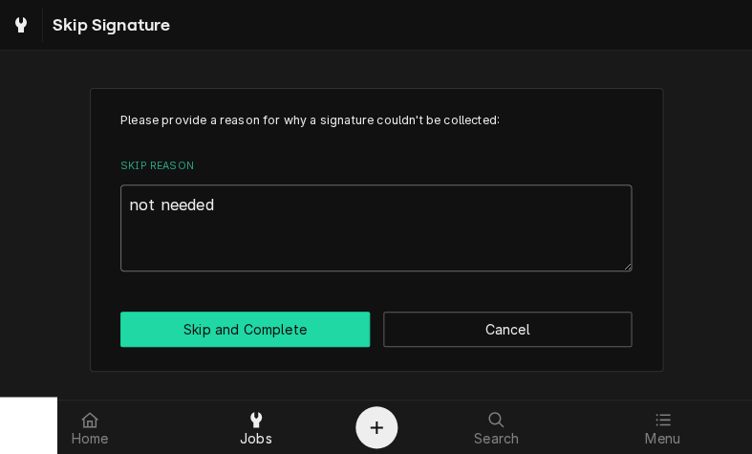
type textarea "not needed"
click at [289, 328] on button "Skip and Complete" at bounding box center [244, 329] width 249 height 35
type textarea "x"
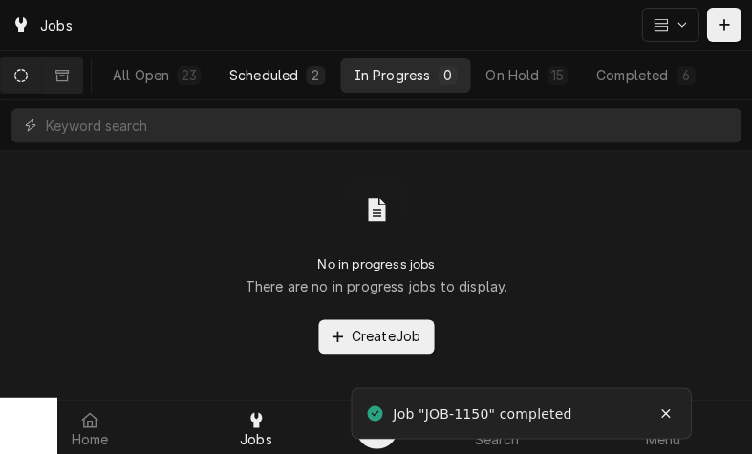
click at [276, 73] on div "Scheduled" at bounding box center [263, 75] width 69 height 20
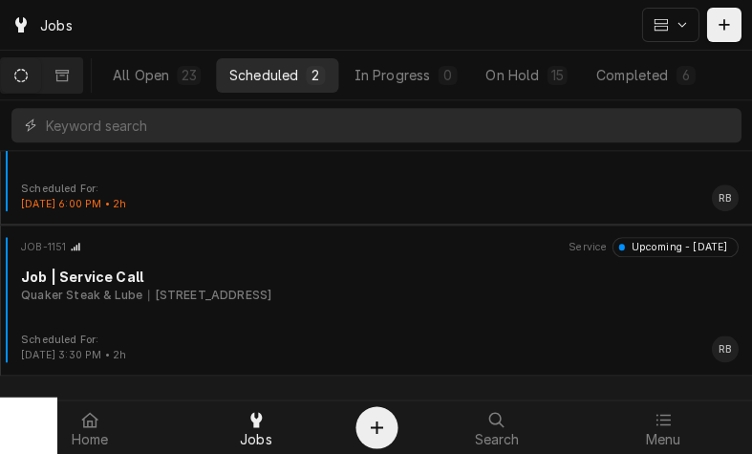
scroll to position [77, 0]
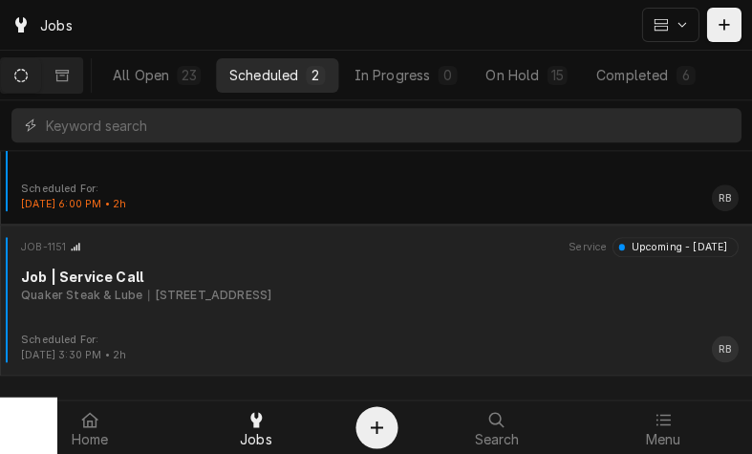
click at [271, 296] on div "[STREET_ADDRESS]" at bounding box center [209, 295] width 123 height 17
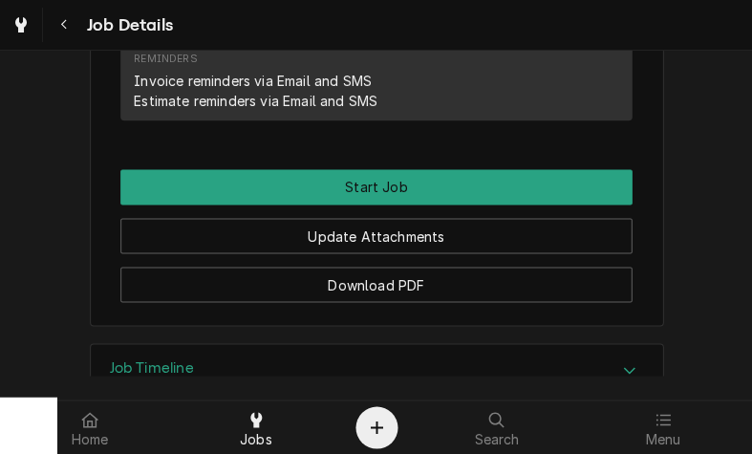
scroll to position [1720, 0]
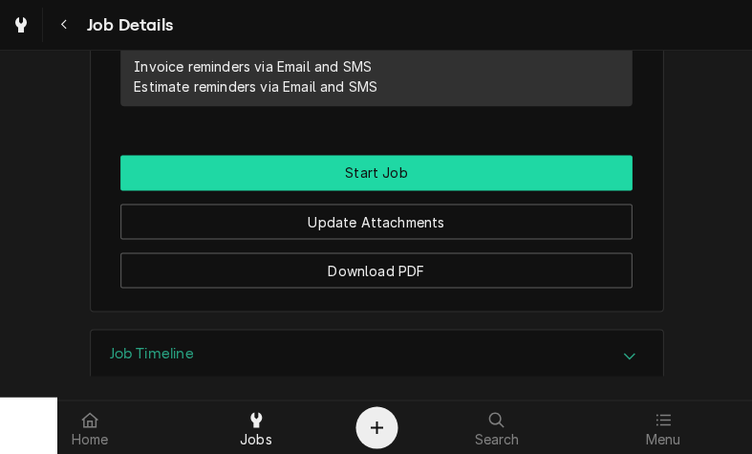
click at [489, 155] on button "Start Job" at bounding box center [375, 172] width 511 height 35
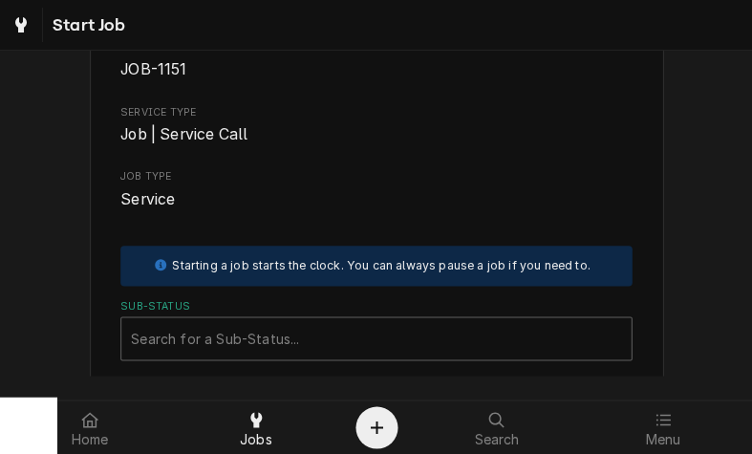
scroll to position [314, 0]
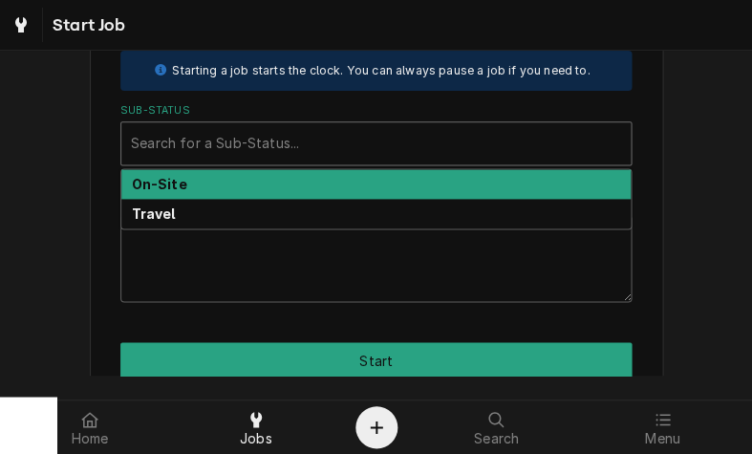
click at [179, 188] on strong "On-Site" at bounding box center [159, 184] width 55 height 16
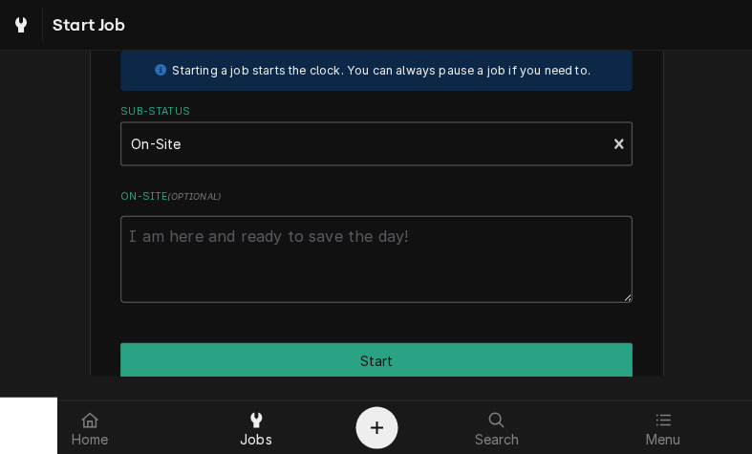
scroll to position [401, 0]
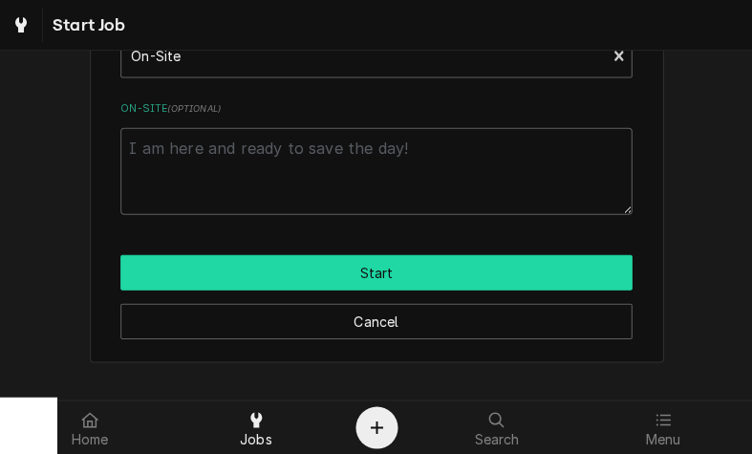
click at [442, 268] on button "Start" at bounding box center [375, 271] width 511 height 35
type textarea "x"
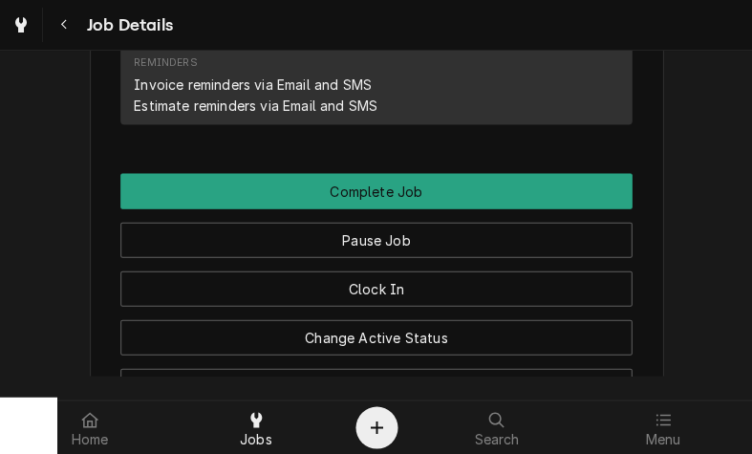
scroll to position [1896, 0]
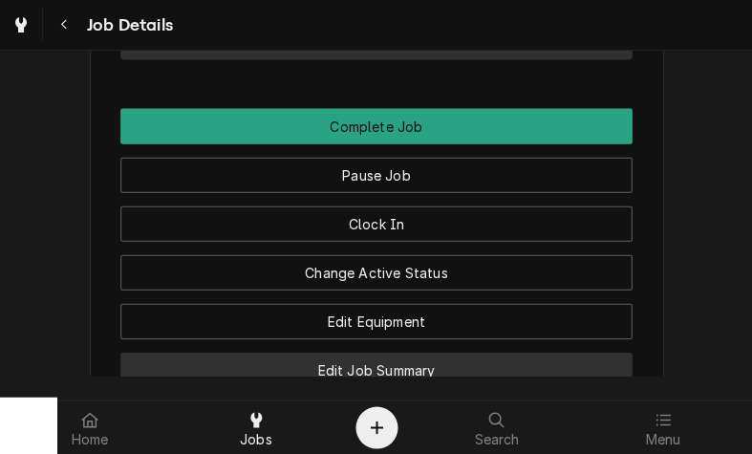
click at [469, 352] on button "Edit Job Summary" at bounding box center [375, 369] width 511 height 35
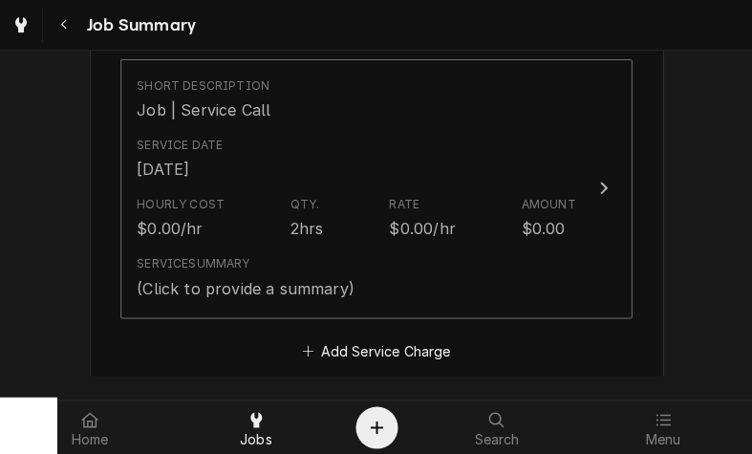
scroll to position [486, 0]
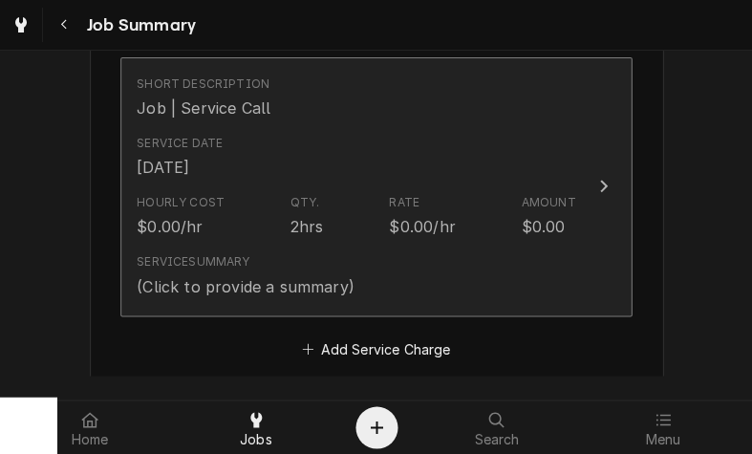
click at [607, 184] on icon "Update Line Item" at bounding box center [603, 186] width 10 height 15
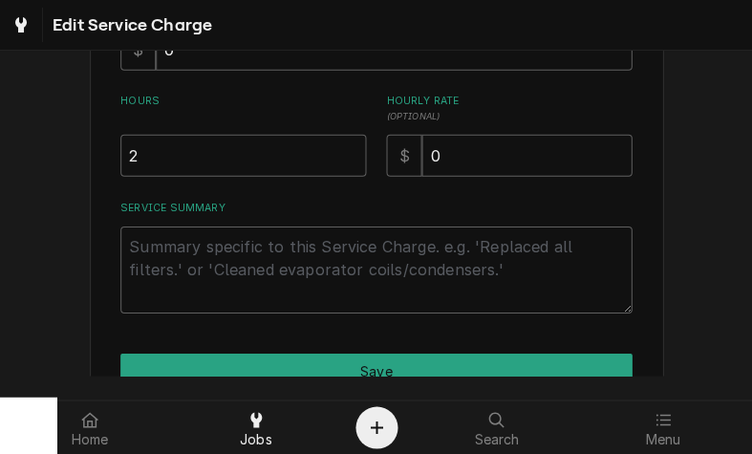
scroll to position [504, 0]
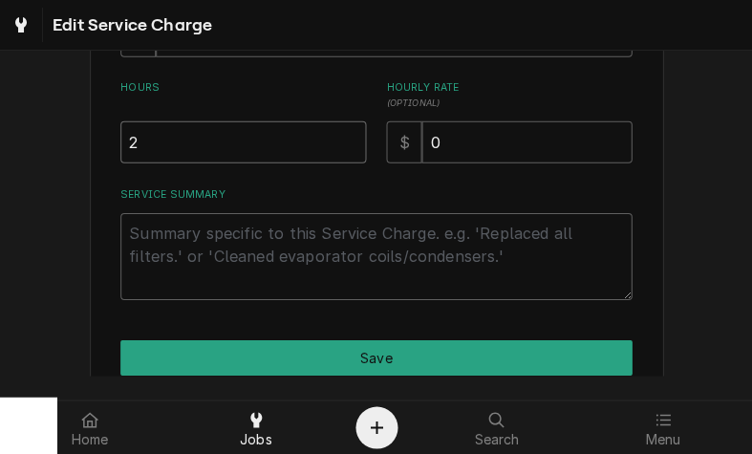
click at [159, 143] on input "2" at bounding box center [243, 142] width 246 height 42
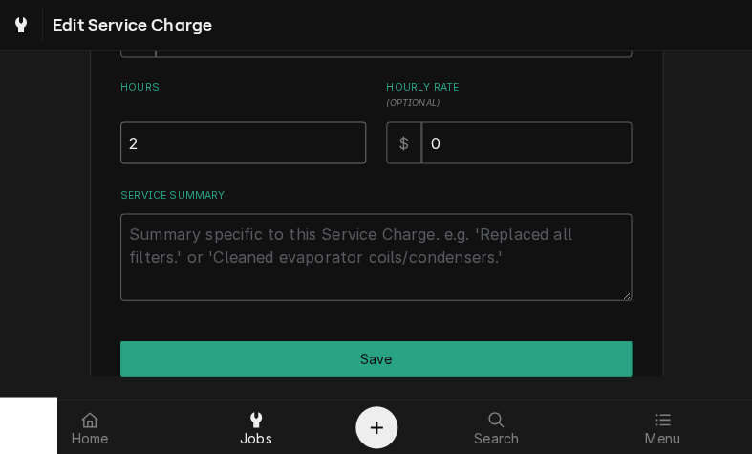
type textarea "x"
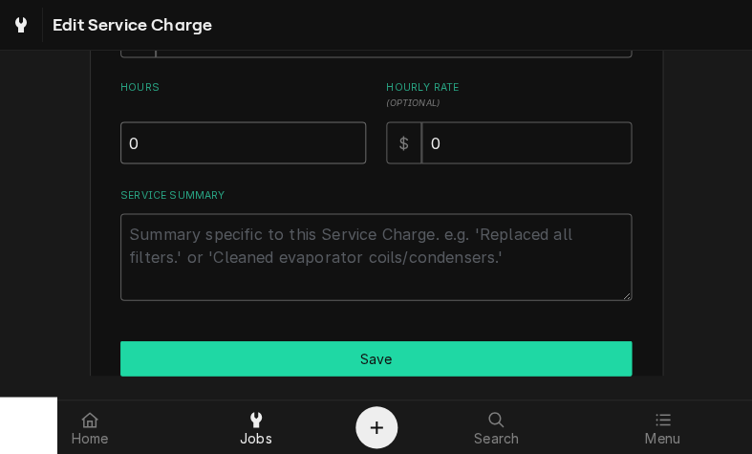
type input "0"
click at [545, 348] on button "Save" at bounding box center [375, 357] width 511 height 35
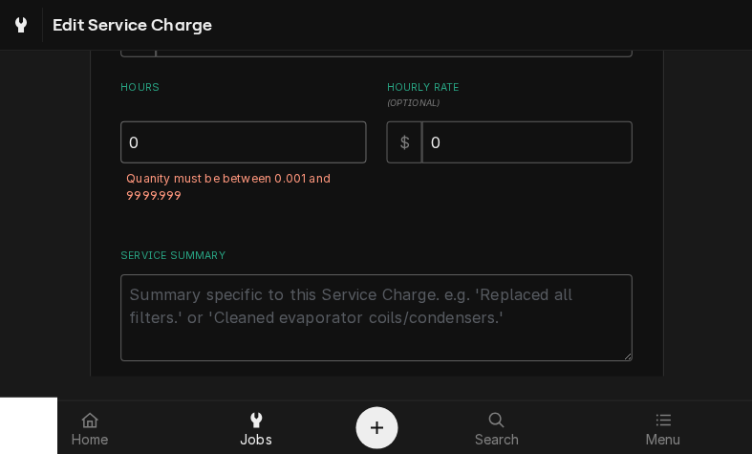
click at [141, 140] on input "0" at bounding box center [243, 142] width 246 height 42
type textarea "x"
type input "0.0"
type textarea "x"
type input "0.00"
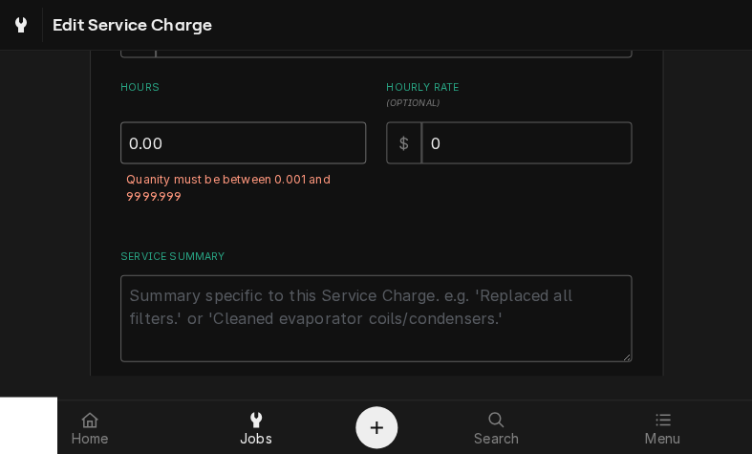
type textarea "x"
type input "0.001"
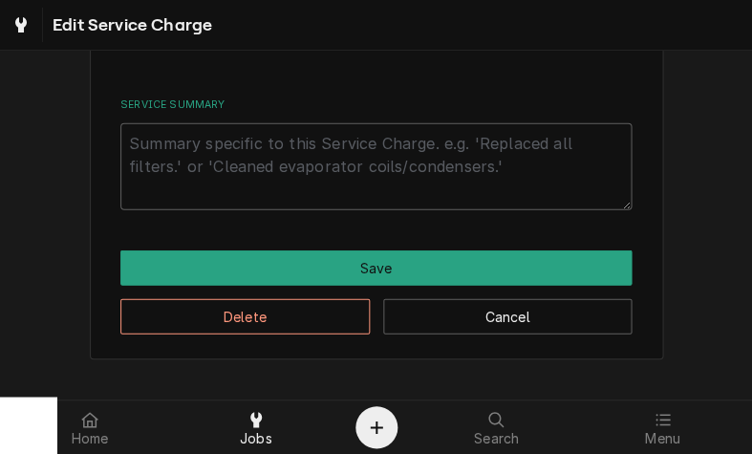
scroll to position [653, 0]
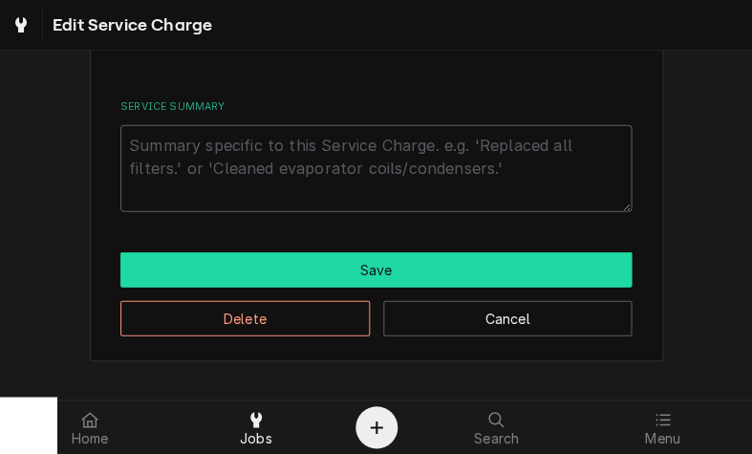
click at [576, 260] on button "Save" at bounding box center [375, 269] width 511 height 35
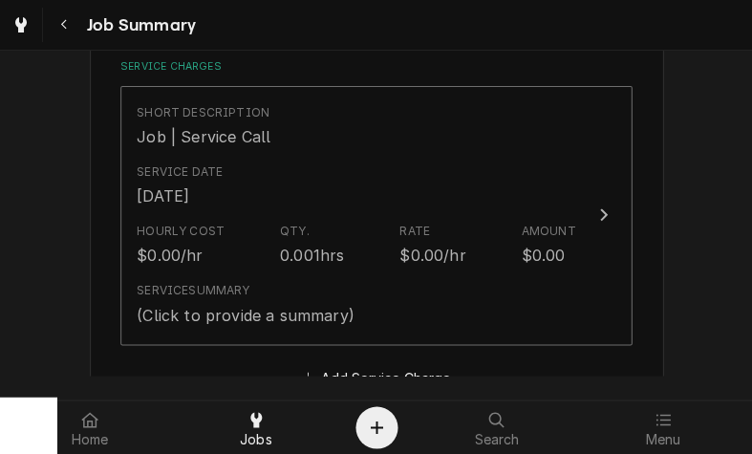
scroll to position [457, 0]
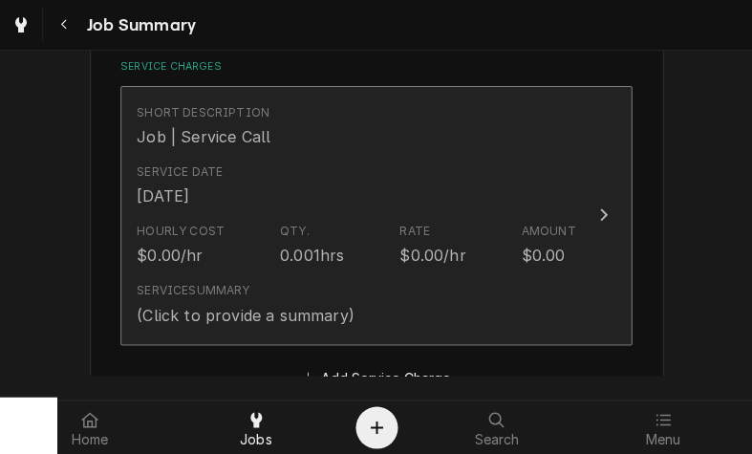
click at [606, 210] on icon "Update Line Item" at bounding box center [603, 214] width 10 height 15
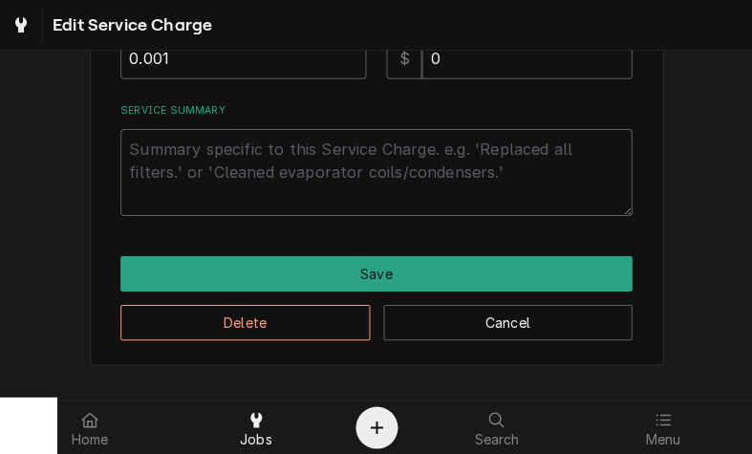
scroll to position [587, 0]
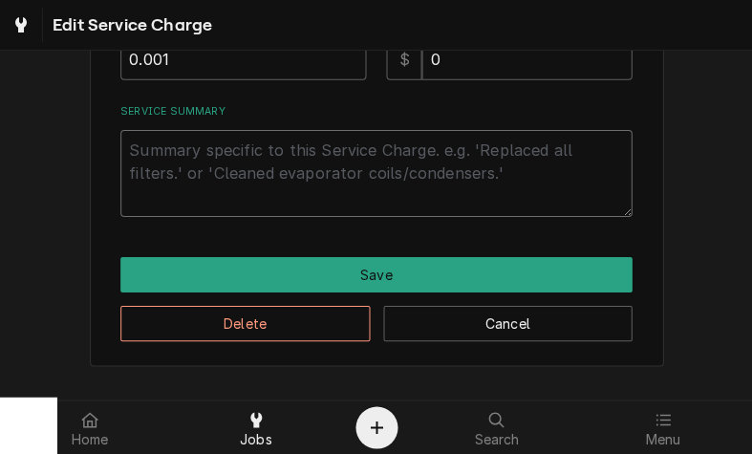
click at [164, 159] on textarea "Service Summary" at bounding box center [375, 173] width 511 height 87
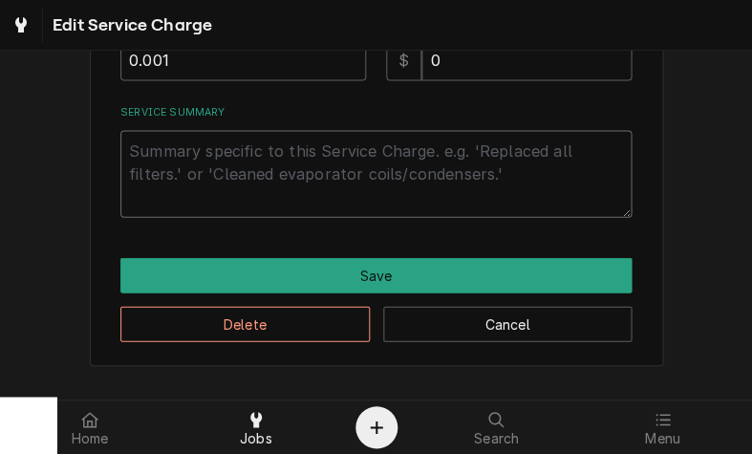
type textarea "x"
type textarea "1"
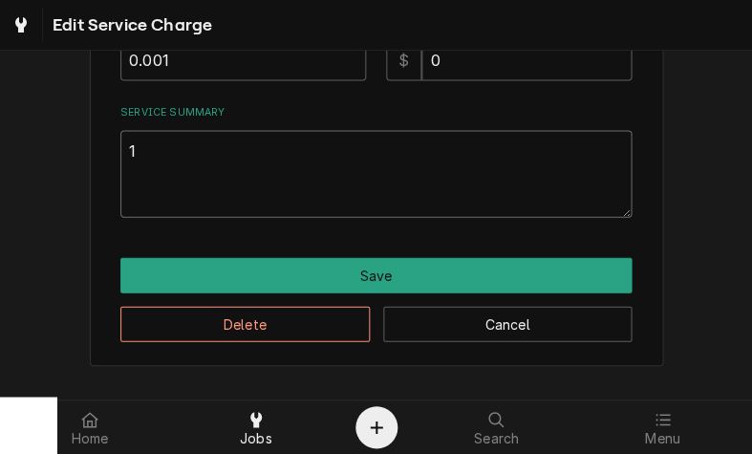
type textarea "x"
type textarea "10"
type textarea "x"
type textarea "10/"
type textarea "x"
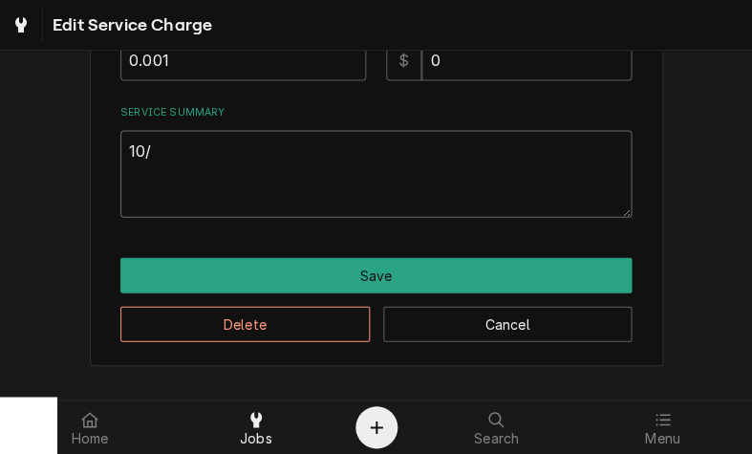
type textarea "10/1"
type textarea "x"
type textarea "10/10"
type textarea "x"
type textarea "10/10/"
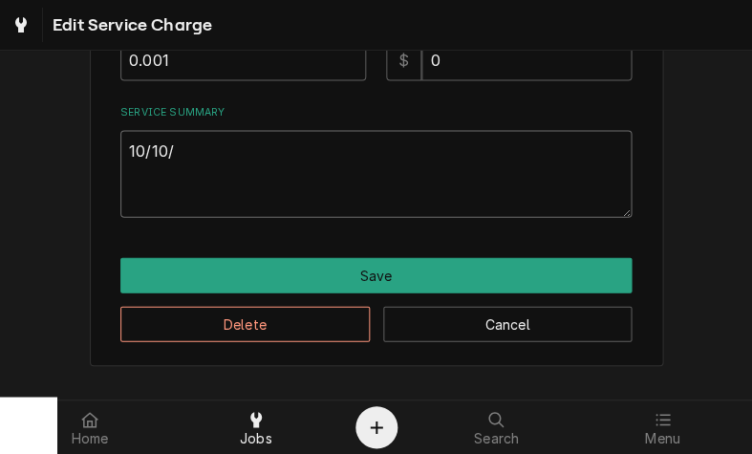
type textarea "x"
type textarea "10/10/2"
type textarea "x"
type textarea "10/10/20"
type textarea "x"
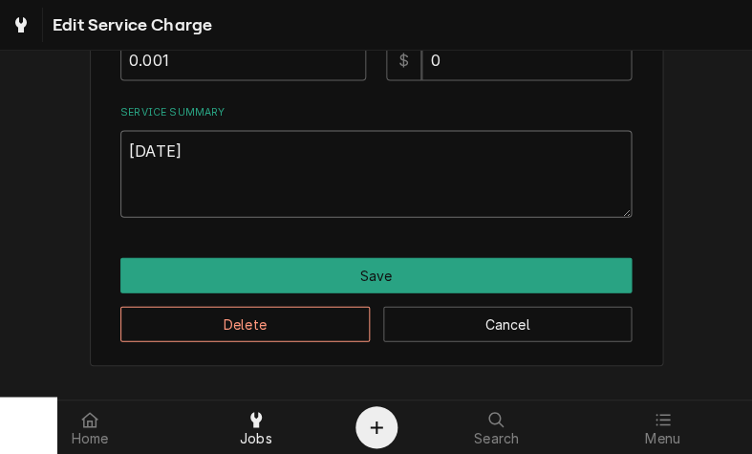
type textarea "10/10/202"
type textarea "x"
type textarea "10/10/2025"
type textarea "x"
type textarea "10/10/2025"
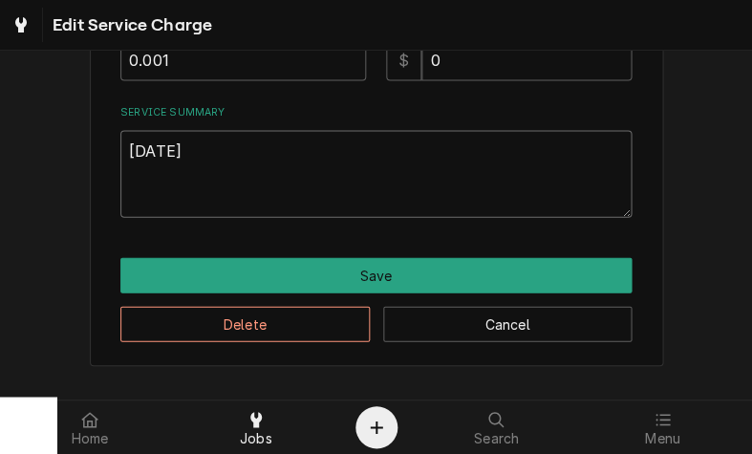
type textarea "x"
type textarea "10/10/2025 R"
type textarea "x"
type textarea "10/10/2025 Ra"
type textarea "x"
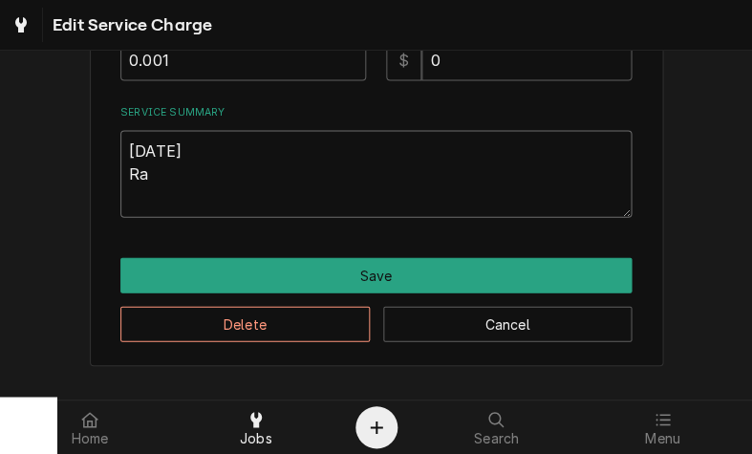
type textarea "10/10/2025 Ray"
type textarea "x"
type textarea "10/10/2025 Ray"
type textarea "x"
type textarea "10/10/2025 Ray a"
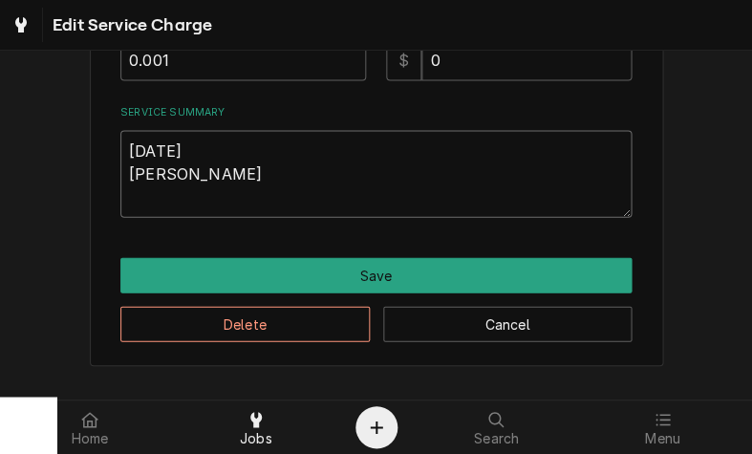
type textarea "x"
type textarea "10/10/2025 Ray"
type textarea "x"
type textarea "10/10/2025 Ray w"
type textarea "x"
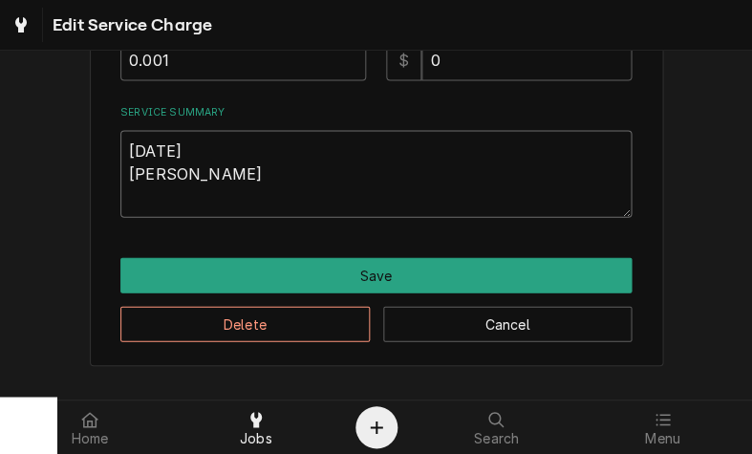
type textarea "10/10/2025 Ray wa"
type textarea "x"
type textarea "10/10/2025 Ray was"
type textarea "x"
type textarea "10/10/2025 Ray was"
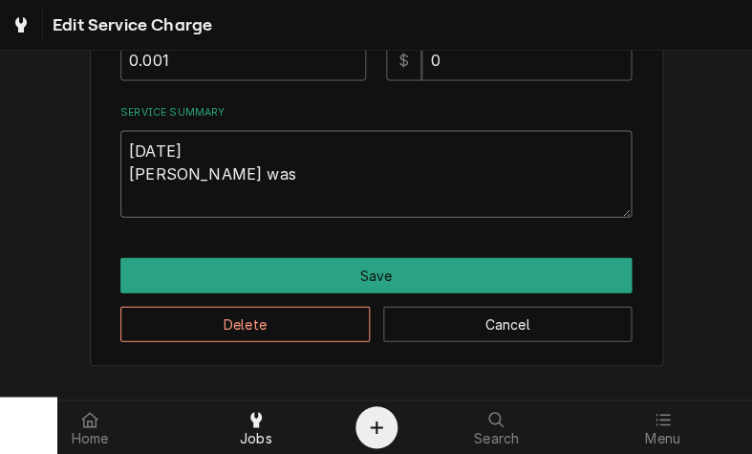
type textarea "x"
type textarea "10/10/2025 Ray was o"
type textarea "x"
type textarea "10/10/2025 Ray was on"
type textarea "x"
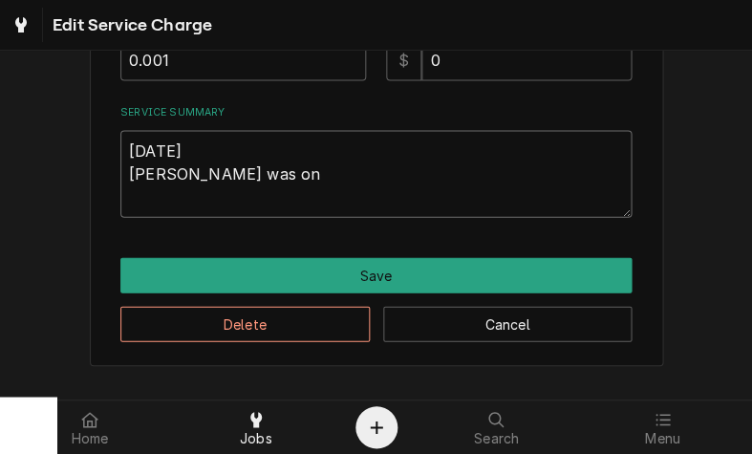
type textarea "10/10/2025 Ray was ons"
type textarea "x"
type textarea "10/10/2025 Ray was onsi"
type textarea "x"
type textarea "10/10/2025 Ray was onsit"
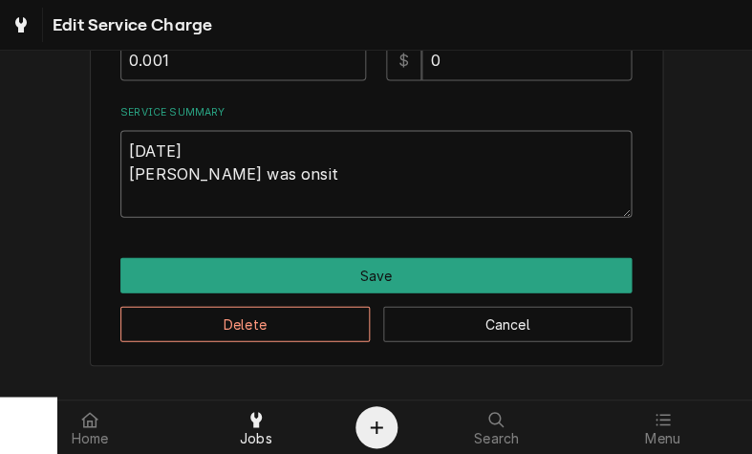
type textarea "x"
type textarea "10/10/2025 Ray was onsite"
type textarea "x"
type textarea "10/10/2025 Ray was onsite"
type textarea "x"
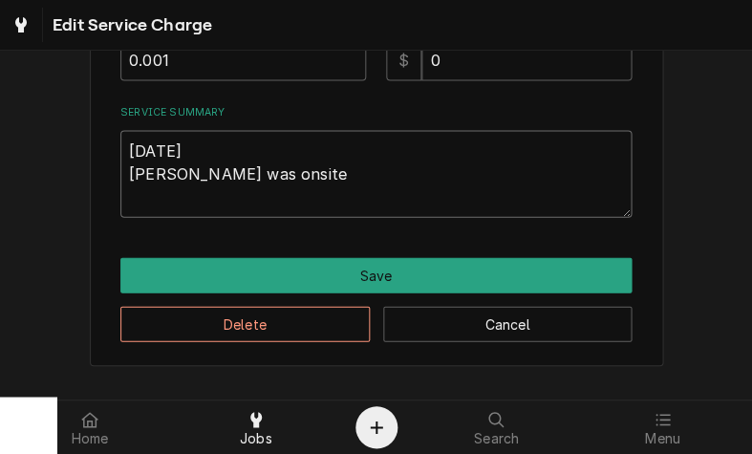
type textarea "10/10/2025 Ray was onsite f"
type textarea "x"
type textarea "10/10/2025 Ray was onsite fo"
type textarea "x"
type textarea "10/10/2025 Ray was onsite for"
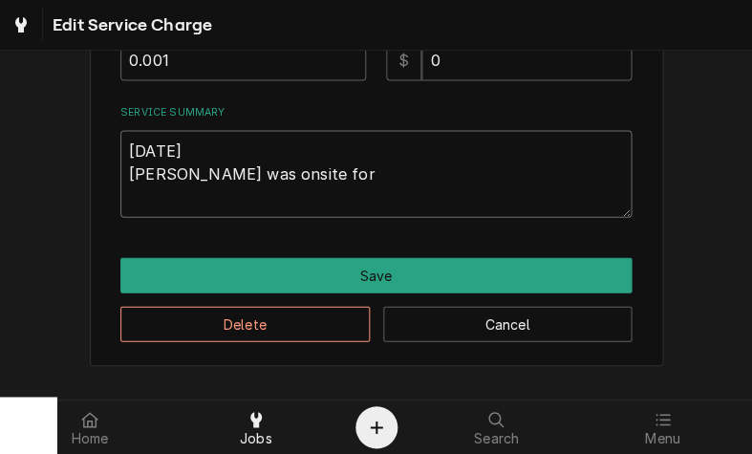
type textarea "x"
type textarea "10/10/2025 Ray was onsite for"
type textarea "x"
type textarea "10/10/2025 Ray was onsite for a"
type textarea "x"
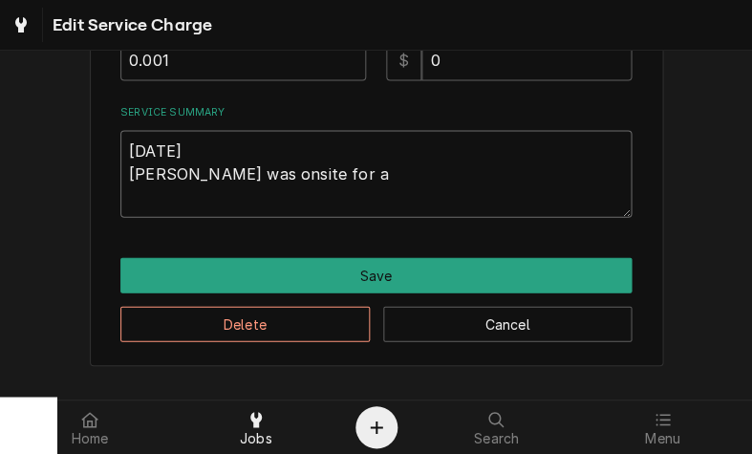
type textarea "10/10/2025 Ray was onsite for a"
type textarea "x"
type textarea "10/10/2025 Ray was onsite for a d"
type textarea "x"
type textarea "10/10/2025 Ray was onsite for a di"
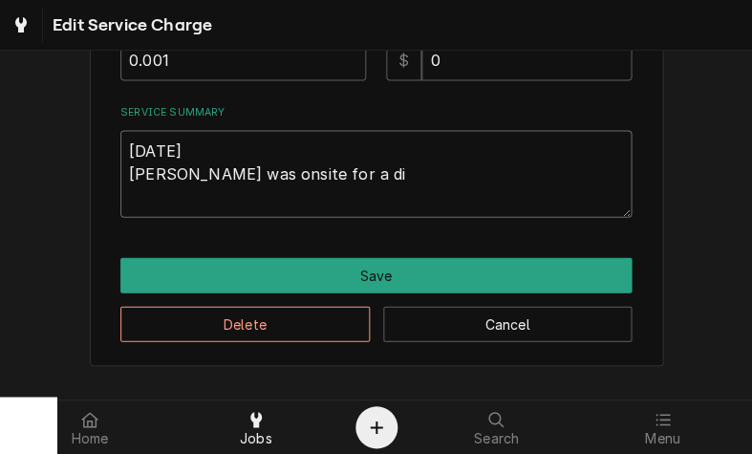
type textarea "x"
type textarea "10/10/2025 Ray was onsite for a dif"
type textarea "x"
type textarea "10/10/2025 Ray was onsite for a diff"
type textarea "x"
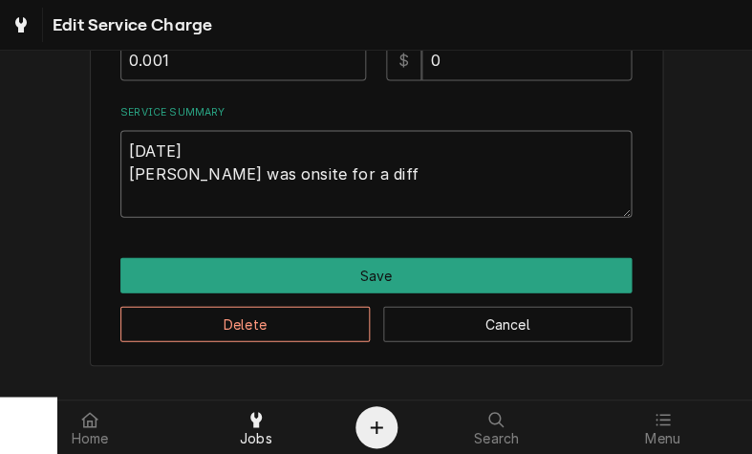
type textarea "10/10/2025 Ray was onsite for a diffe"
type textarea "x"
type textarea "10/10/2025 Ray was onsite for a differ"
type textarea "x"
type textarea "10/10/2025 Ray was onsite for a differe"
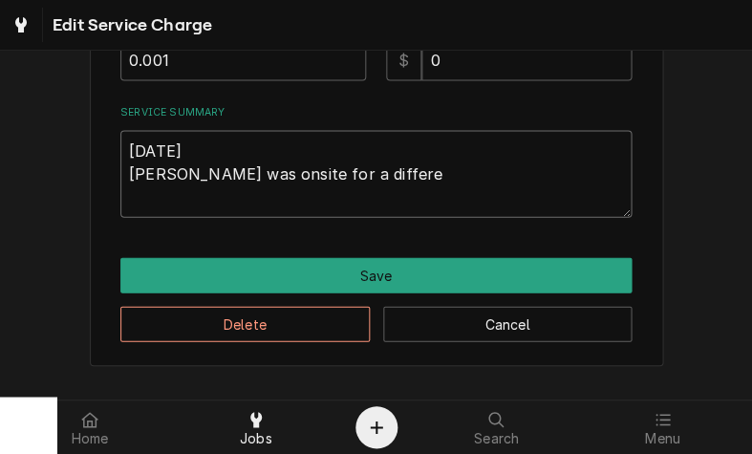
type textarea "x"
type textarea "10/10/2025 Ray was onsite for a differen"
type textarea "x"
type textarea "10/10/2025 Ray was onsite for a different"
type textarea "x"
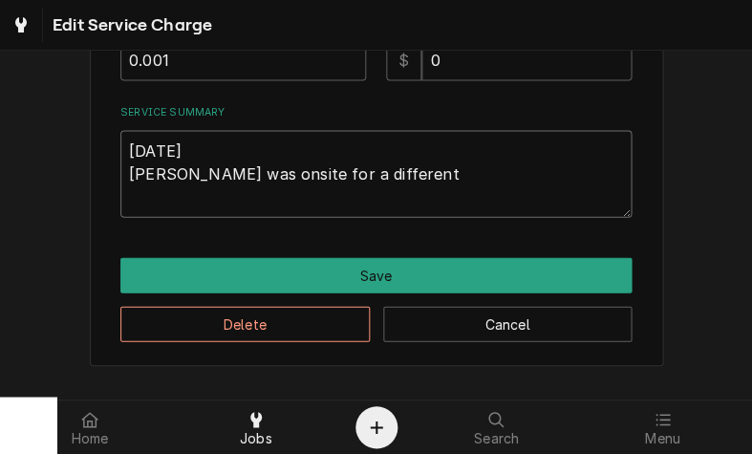
type textarea "10/10/2025 Ray was onsite for a different"
type textarea "x"
type textarea "10/10/2025 Ray was onsite for a different c"
type textarea "x"
type textarea "10/10/2025 Ray was onsite for a different ca"
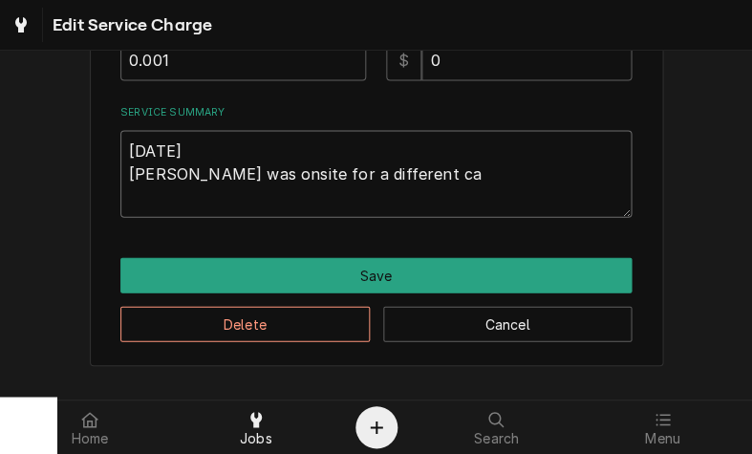
type textarea "x"
type textarea "10/10/2025 Ray was onsite for a different cal"
type textarea "x"
type textarea "10/10/2025 Ray was onsite for a different call"
type textarea "x"
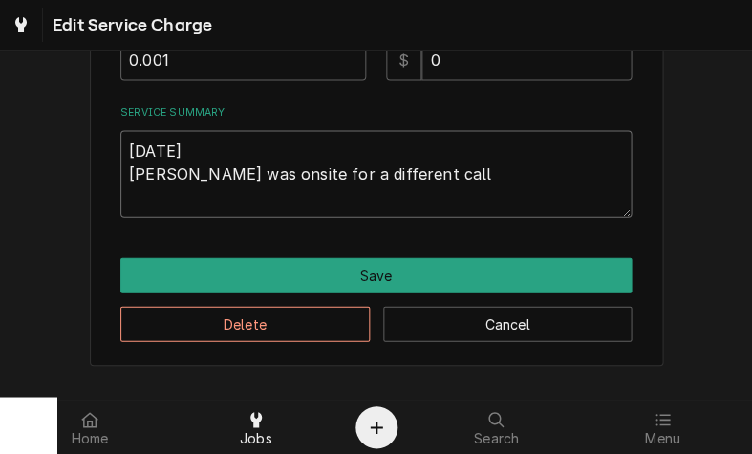
type textarea "10/10/2025 Ray was onsite for a different call"
type textarea "x"
type textarea "10/10/2025 Ray was onsite for a different call a"
type textarea "x"
type textarea "10/10/2025 Ray was onsite for a different call an"
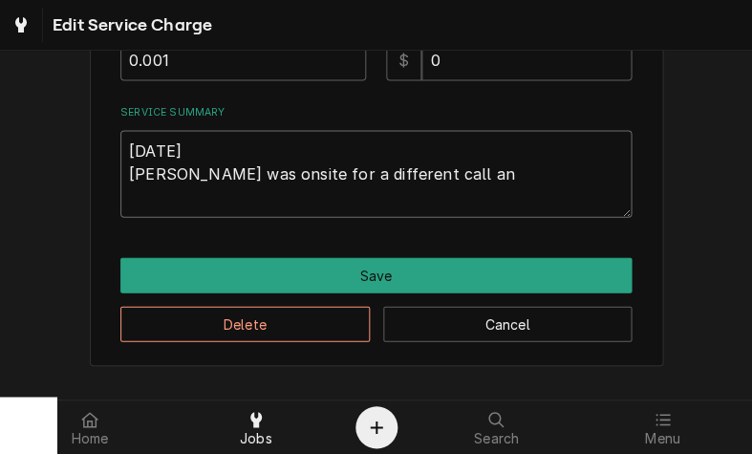
type textarea "x"
type textarea "10/10/2025 Ray was onsite for a different call and"
type textarea "x"
type textarea "10/10/2025 Ray was onsite for a different call and"
type textarea "x"
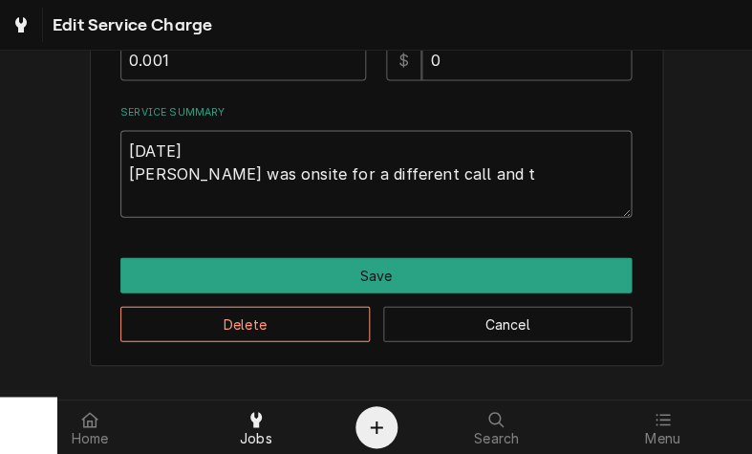
type textarea "10/10/2025 Ray was onsite for a different call and th"
type textarea "x"
type textarea "10/10/2025 Ray was onsite for a different call and the"
type textarea "x"
type textarea "10/10/2025 Ray was onsite for a different call and the"
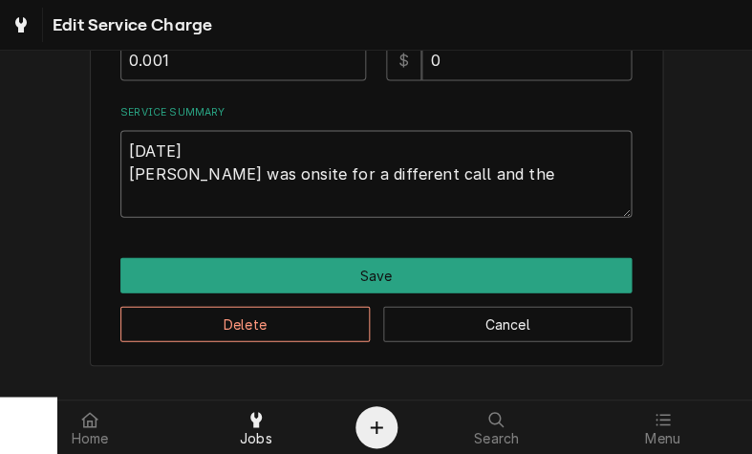
type textarea "x"
type textarea "10/10/2025 Ray was onsite for a different call and the k"
type textarea "x"
type textarea "10/10/2025 Ray was onsite for a different call and the ki"
type textarea "x"
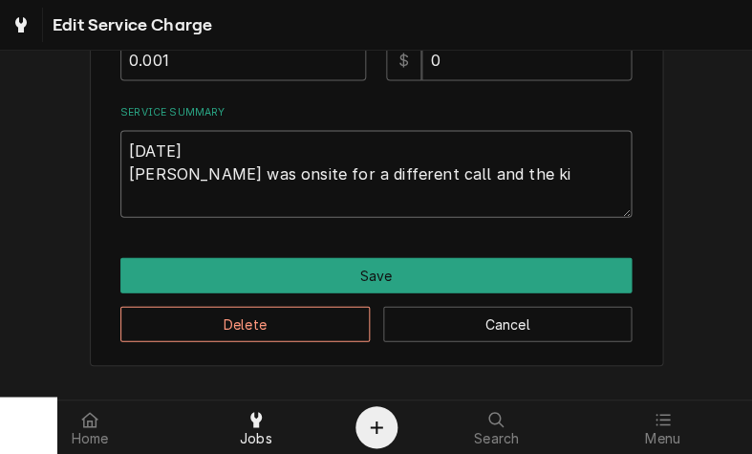
type textarea "10/10/2025 Ray was onsite for a different call and the kit"
type textarea "x"
type textarea "10/10/2025 Ray was onsite for a different call and the kitc"
type textarea "x"
type textarea "10/10/2025 Ray was onsite for a different call and the kitch"
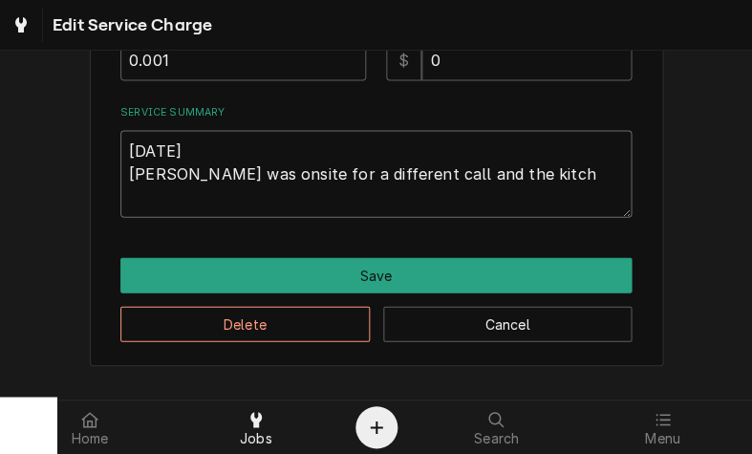
type textarea "x"
type textarea "10/10/2025 Ray was onsite for a different call and the kitche"
type textarea "x"
type textarea "10/10/2025 Ray was onsite for a different call and the kitchen"
type textarea "x"
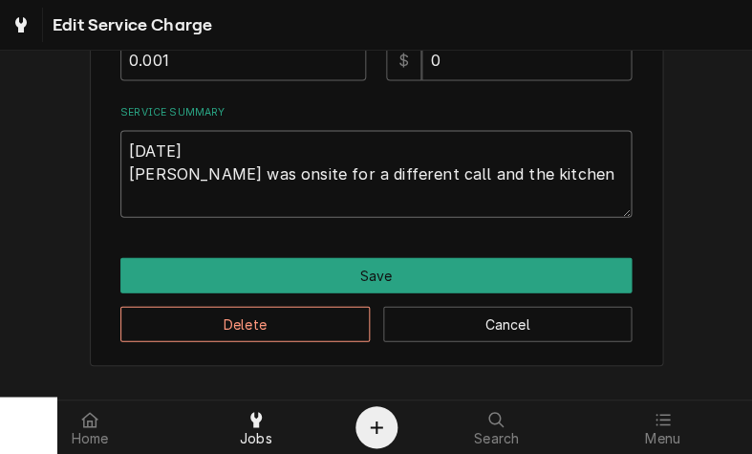
type textarea "10/10/2025 Ray was onsite for a different call and the kitchen"
type textarea "x"
type textarea "10/10/2025 Ray was onsite for a different call and the kitchen m"
type textarea "x"
type textarea "10/10/2025 Ray was onsite for a different call and the kitchen ma"
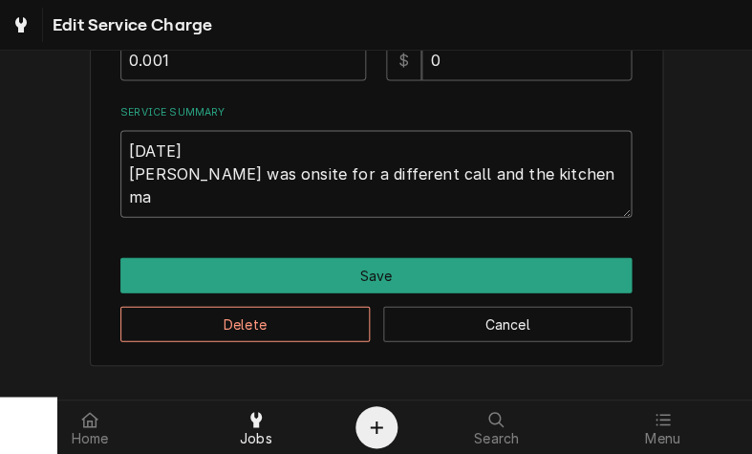
type textarea "x"
type textarea "10/10/2025 Ray was onsite for a different call and the kitchen man"
type textarea "x"
type textarea "10/10/2025 Ray was onsite for a different call and the kitchen mang"
type textarea "x"
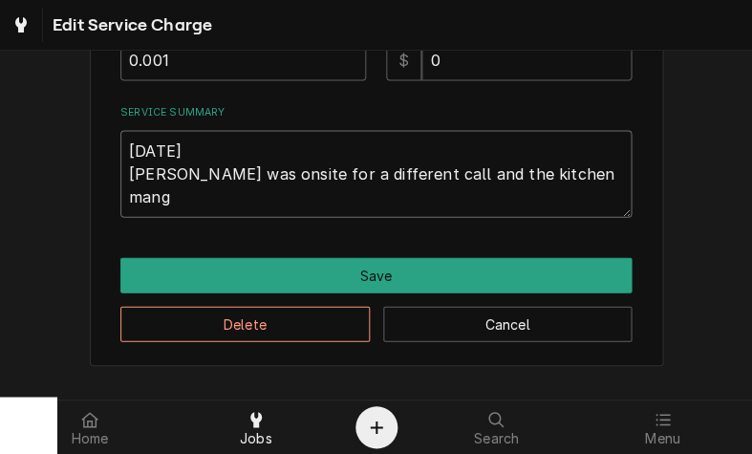
type textarea "10/10/2025 Ray was onsite for a different call and the kitchen mange"
type textarea "x"
type textarea "10/10/2025 Ray was onsite for a different call and the kitchen manger"
type textarea "x"
type textarea "10/10/2025 Ray was onsite for a different call and the kitchen manger"
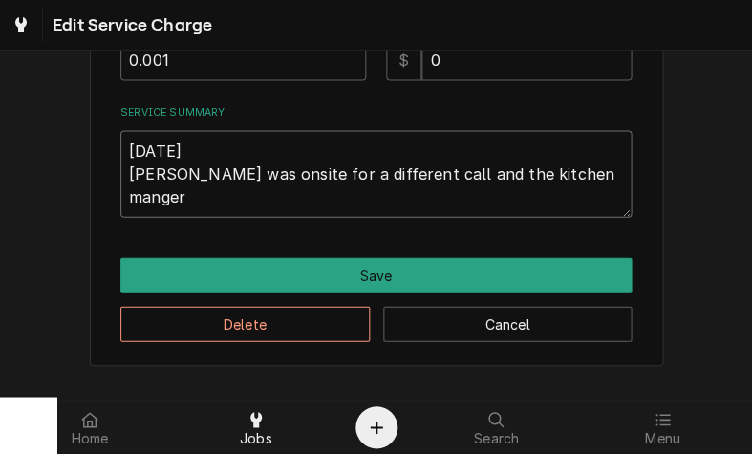
type textarea "x"
type textarea "10/10/2025 Ray was onsite for a different call and the kitchen manger a"
type textarea "x"
type textarea "10/10/2025 Ray was onsite for a different call and the kitchen manger ar"
type textarea "x"
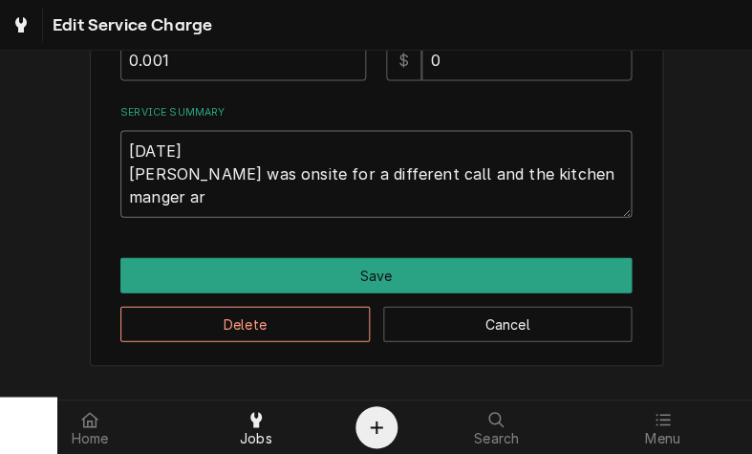
type textarea "10/10/2025 Ray was onsite for a different call and the kitchen manger arr"
type textarea "x"
type textarea "10/10/2025 Ray was onsite for a different call and the kitchen manger arri"
type textarea "x"
type textarea "10/10/2025 Ray was onsite for a different call and the kitchen manger arriv"
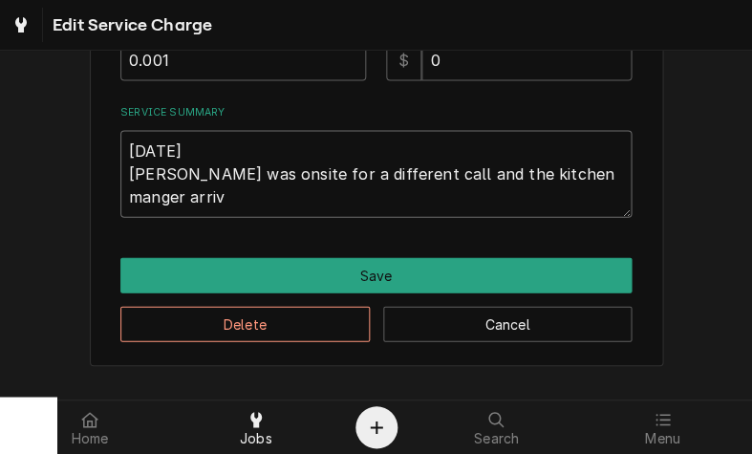
type textarea "x"
type textarea "10/10/2025 Ray was onsite for a different call and the kitchen manger arrive"
type textarea "x"
type textarea "10/10/2025 Ray was onsite for a different call and the kitchen manger arrived"
type textarea "x"
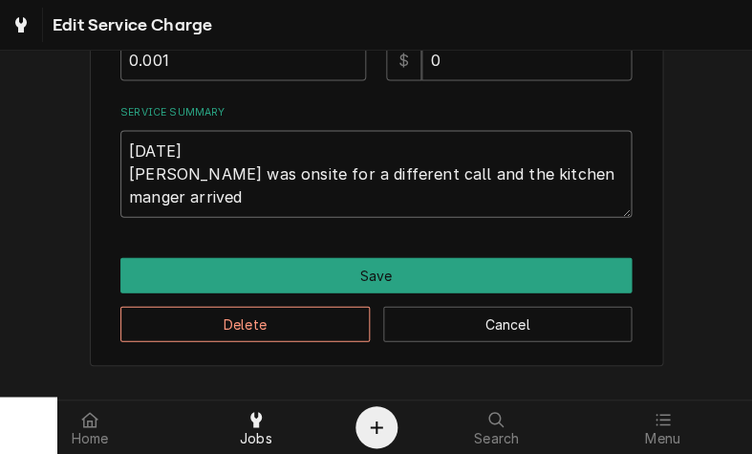
type textarea "10/10/2025 Ray was onsite for a different call and the kitchen manger arrived"
type textarea "x"
type textarea "10/10/2025 Ray was onsite for a different call and the kitchen manger arrived a"
type textarea "x"
type textarea "10/10/2025 Ray was onsite for a different call and the kitchen manger arrived an"
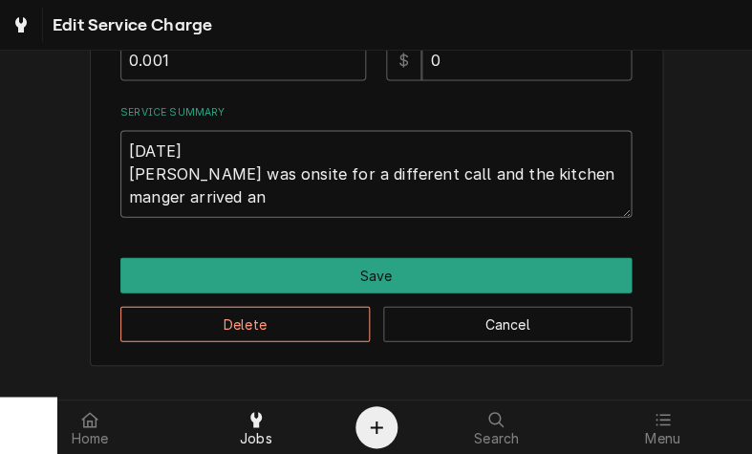
type textarea "x"
type textarea "10/10/2025 Ray was onsite for a different call and the kitchen manger arrived a…"
type textarea "x"
type textarea "10/10/2025 Ray was onsite for a different call and the kitchen manger arrived a…"
type textarea "x"
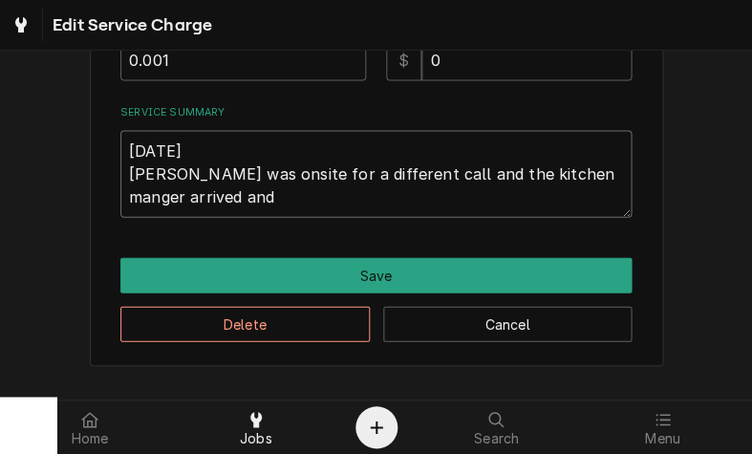
type textarea "10/10/2025 Ray was onsite for a different call and the kitchen manger arrived a…"
type textarea "x"
type textarea "10/10/2025 Ray was onsite for a different call and the kitchen manger arrived a…"
type textarea "x"
type textarea "10/10/2025 Ray was onsite for a different call and the kitchen manger arrived a…"
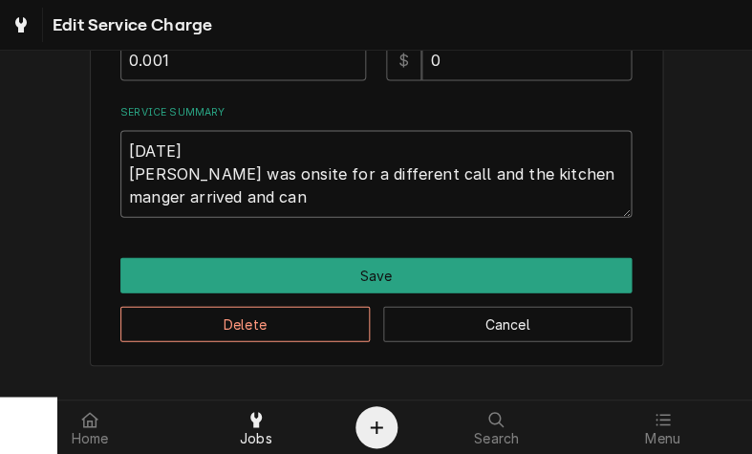
type textarea "x"
type textarea "10/10/2025 Ray was onsite for a different call and the kitchen manger arrived a…"
type textarea "x"
type textarea "10/10/2025 Ray was onsite for a different call and the kitchen manger arrived a…"
type textarea "x"
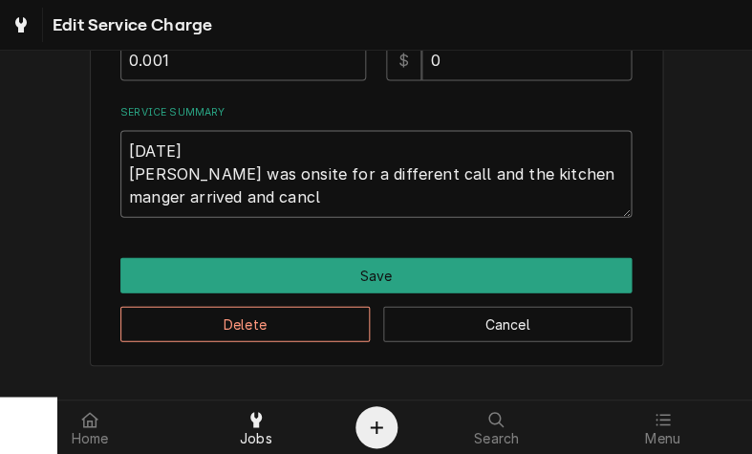
type textarea "10/10/2025 Ray was onsite for a different call and the kitchen manger arrived a…"
type textarea "x"
type textarea "10/10/2025 Ray was onsite for a different call and the kitchen manger arrived a…"
type textarea "x"
type textarea "10/10/2025 Ray was onsite for a different call and the kitchen manger arrived a…"
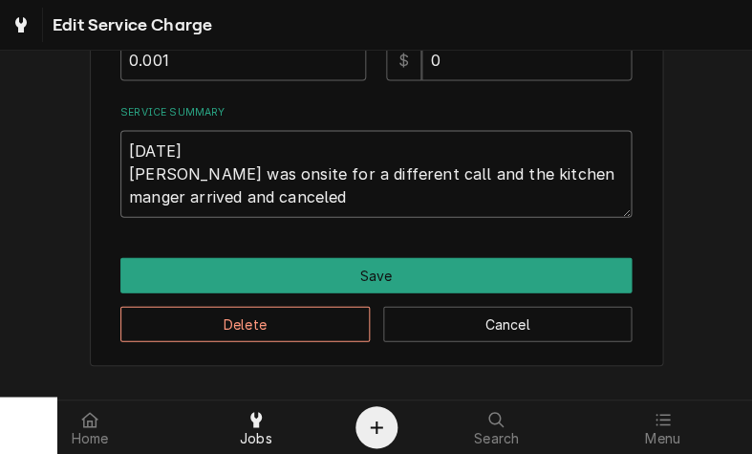
type textarea "x"
type textarea "10/10/2025 Ray was onsite for a different call and the kitchen manger arrived a…"
type textarea "x"
type textarea "10/10/2025 Ray was onsite for a different call and the kitchen manger arrived a…"
type textarea "x"
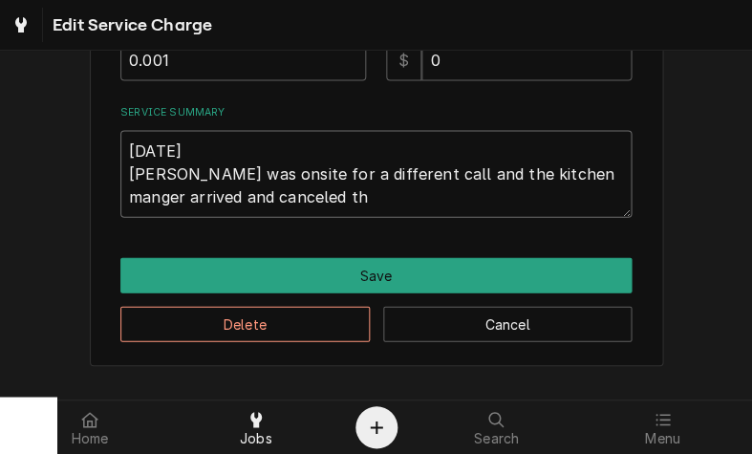
type textarea "10/10/2025 Ray was onsite for a different call and the kitchen manger arrived a…"
type textarea "x"
type textarea "10/10/2025 Ray was onsite for a different call and the kitchen manger arrived a…"
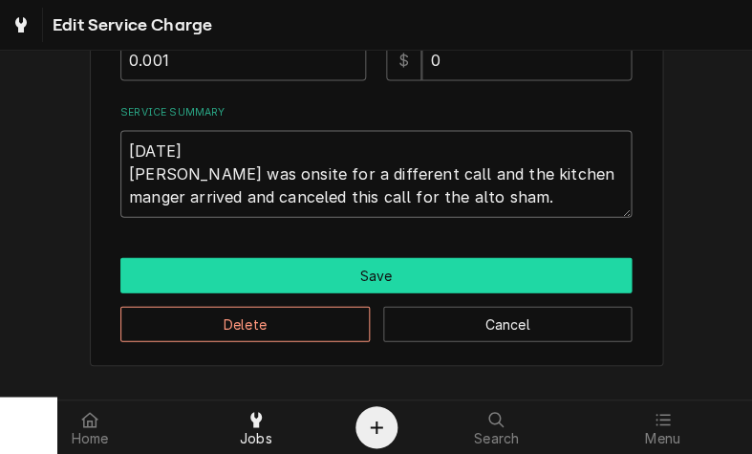
click at [445, 268] on button "Save" at bounding box center [375, 274] width 511 height 35
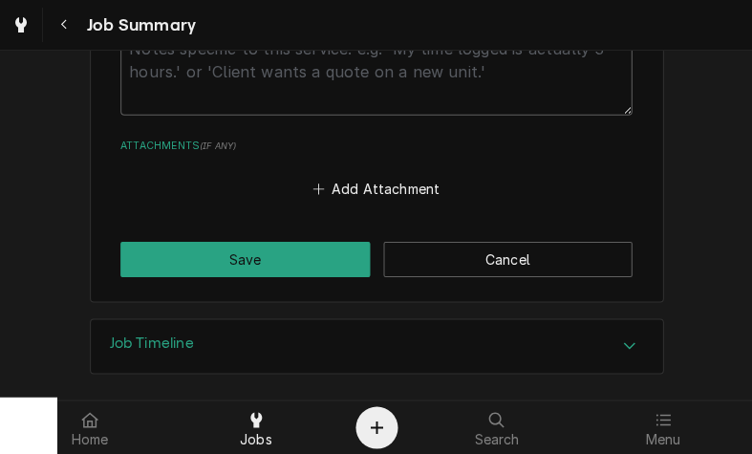
scroll to position [1261, 0]
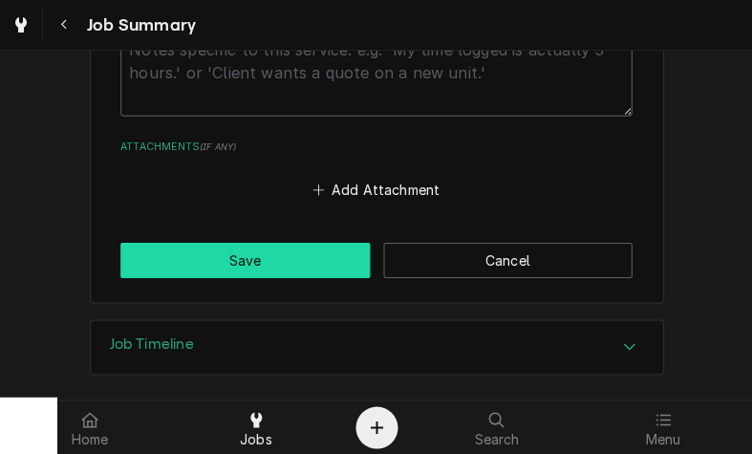
click at [304, 243] on button "Save" at bounding box center [244, 260] width 249 height 35
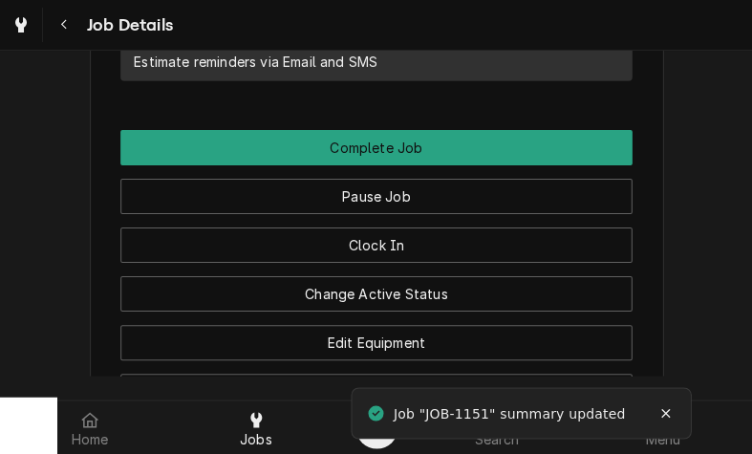
scroll to position [2074, 0]
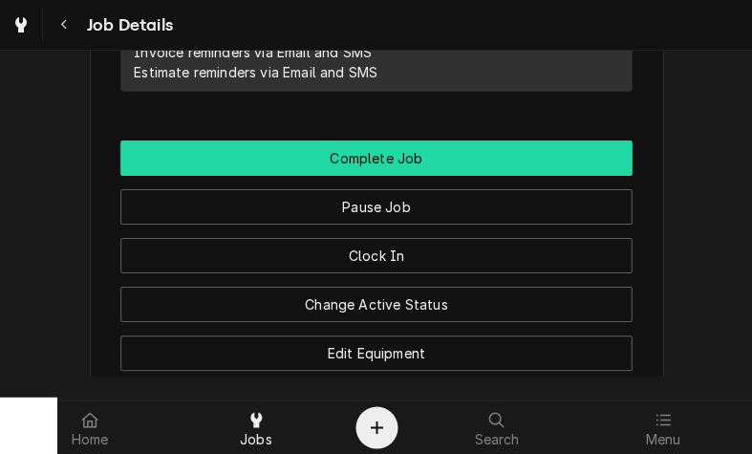
click at [531, 141] on button "Complete Job" at bounding box center [375, 158] width 511 height 35
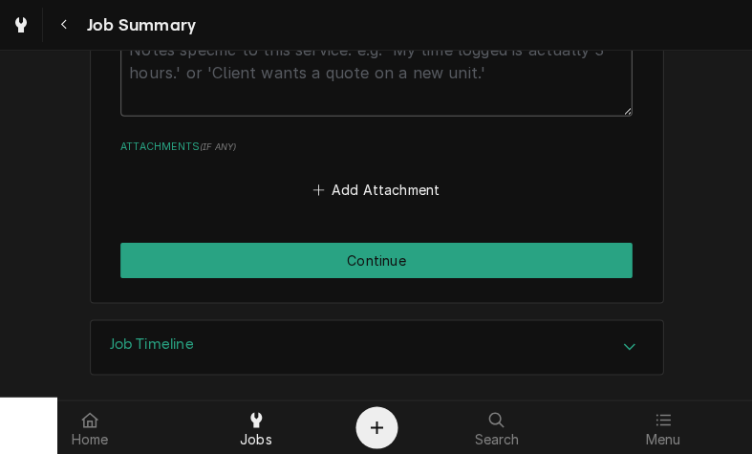
scroll to position [1261, 0]
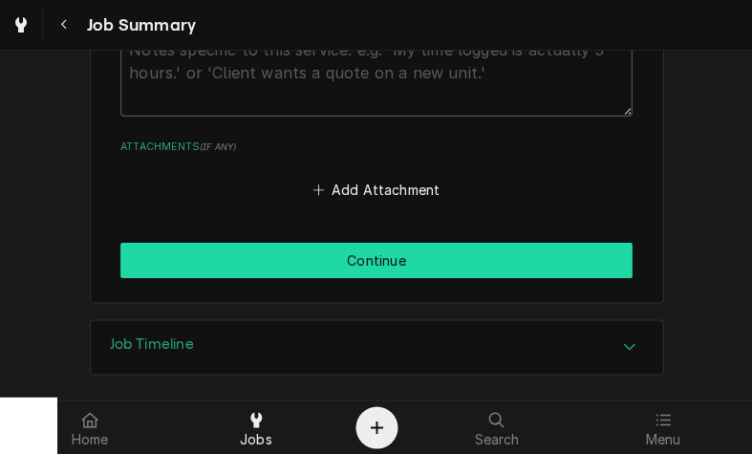
click at [553, 243] on button "Continue" at bounding box center [375, 260] width 511 height 35
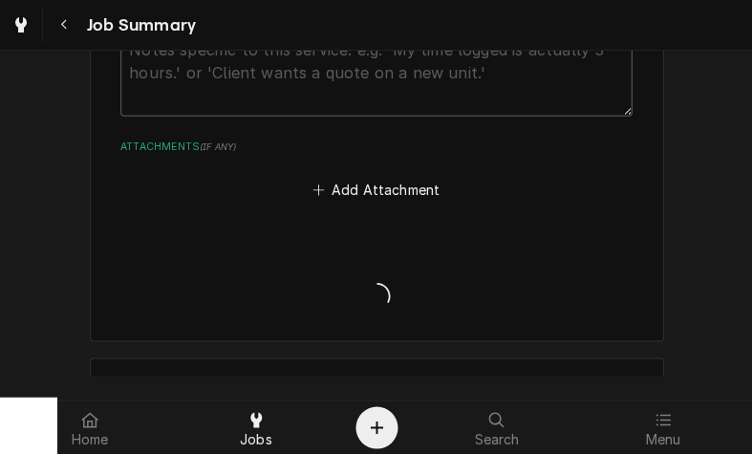
type textarea "x"
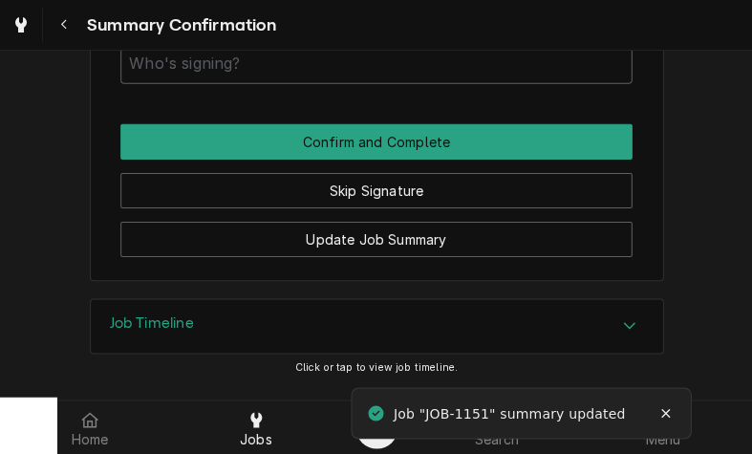
scroll to position [1330, 0]
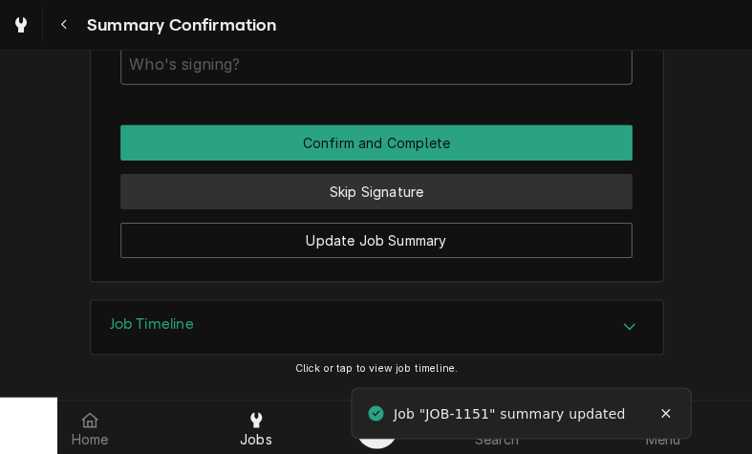
click at [545, 174] on button "Skip Signature" at bounding box center [375, 191] width 511 height 35
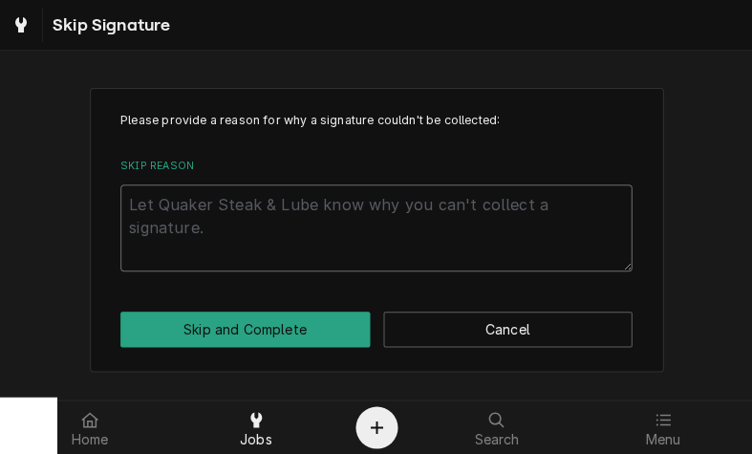
click at [168, 213] on textarea "Skip Reason" at bounding box center [375, 227] width 511 height 87
type textarea "x"
type textarea "N"
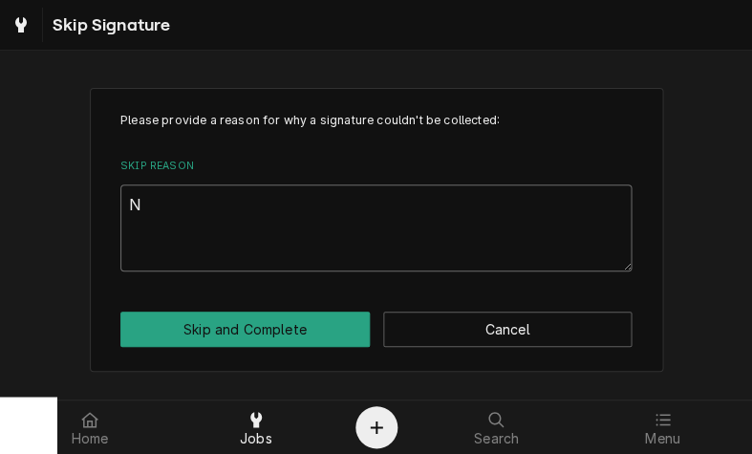
type textarea "x"
type textarea "No"
type textarea "x"
type textarea "Not"
type textarea "x"
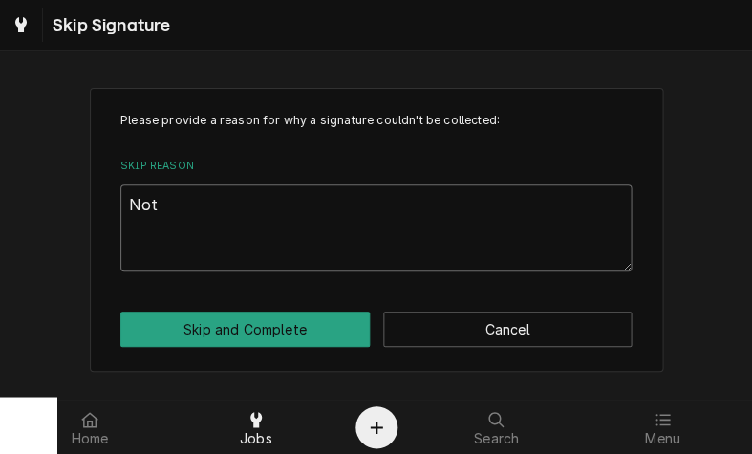
type textarea "Not"
type textarea "x"
type textarea "Not n"
type textarea "x"
type textarea "Not ne"
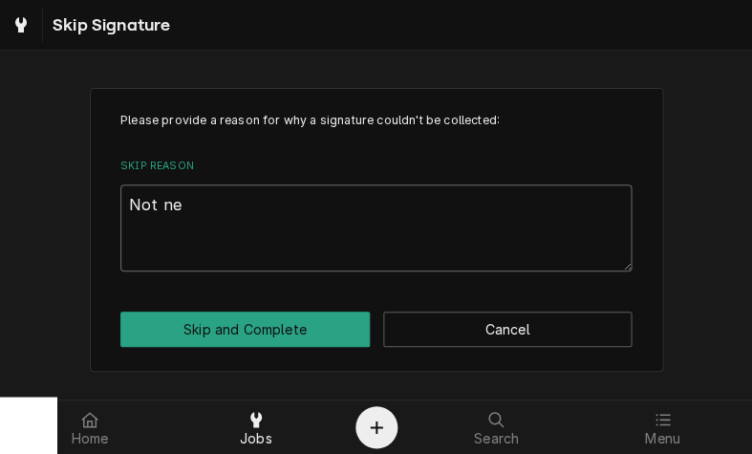
type textarea "x"
type textarea "Not nee"
type textarea "x"
type textarea "Not need"
type textarea "x"
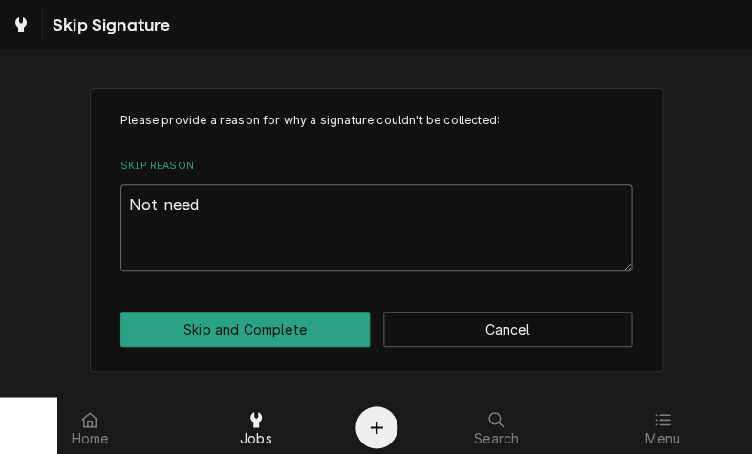
type textarea "Not neede"
type textarea "x"
type textarea "Not needed"
type textarea "x"
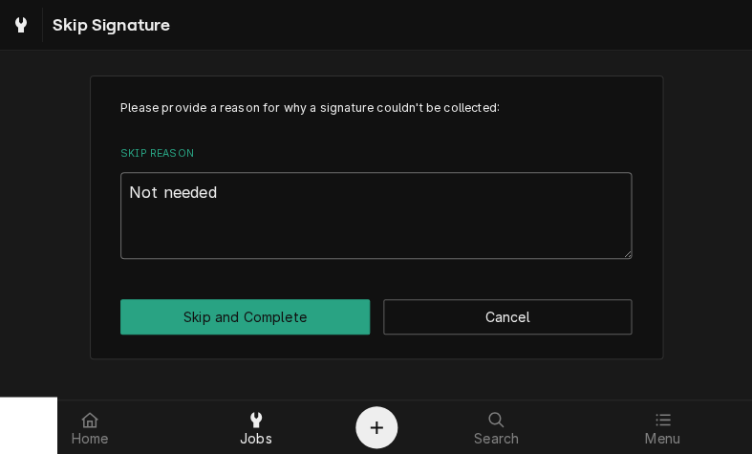
scroll to position [12, 0]
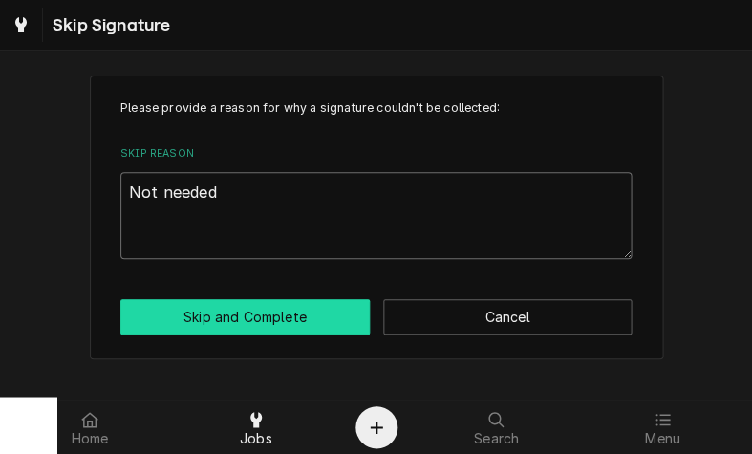
type textarea "Not needed"
click at [258, 320] on button "Skip and Complete" at bounding box center [244, 316] width 249 height 35
type textarea "x"
